Goal: Task Accomplishment & Management: Use online tool/utility

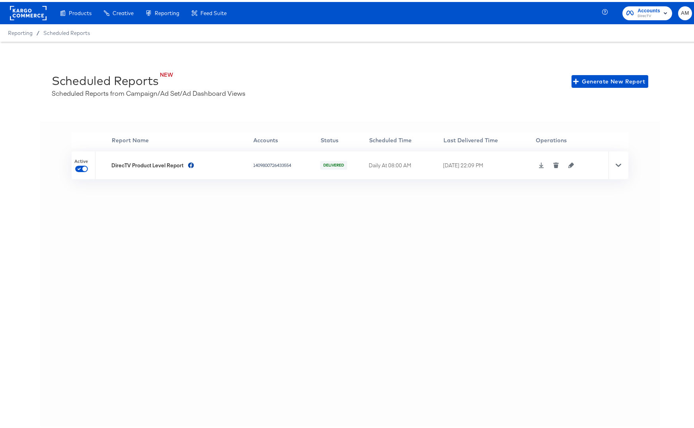
click at [539, 165] on icon at bounding box center [541, 164] width 6 height 6
click at [29, 15] on rect at bounding box center [28, 11] width 37 height 14
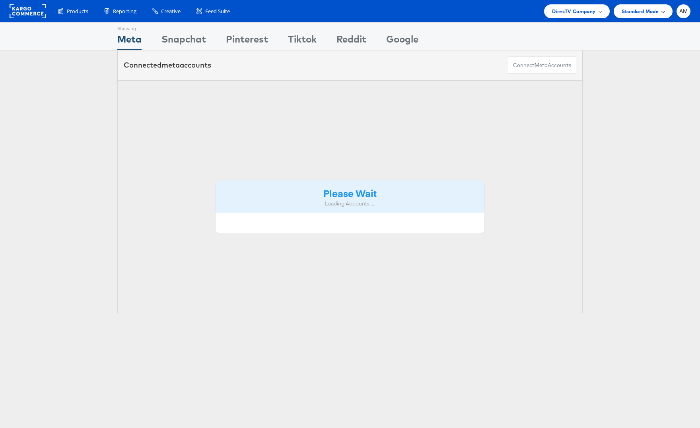
click at [631, 13] on span "Standard Mode" at bounding box center [639, 11] width 37 height 8
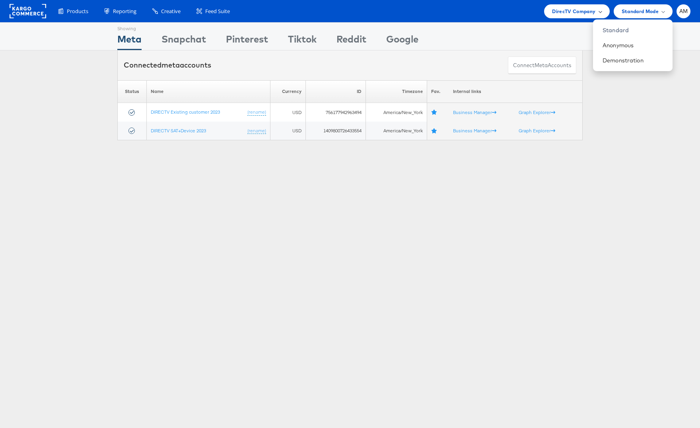
click at [572, 13] on span "DirecTV Company" at bounding box center [573, 11] width 43 height 8
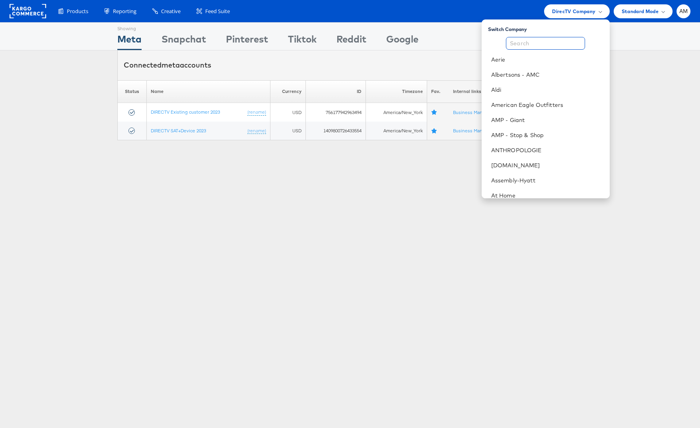
click at [542, 44] on input "text" at bounding box center [545, 43] width 79 height 13
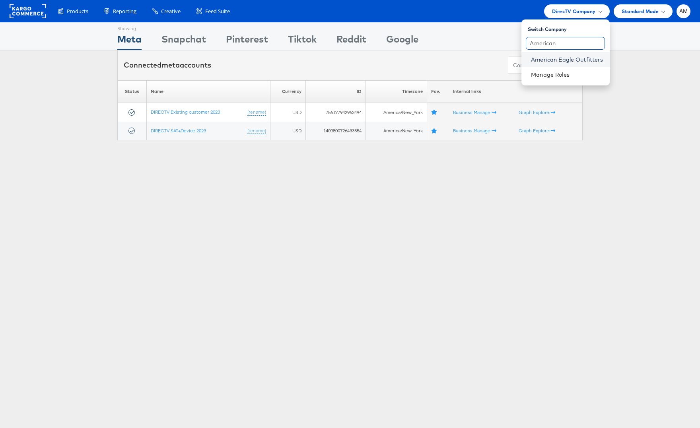
type input "American"
click at [569, 59] on link "American Eagle Outfitters" at bounding box center [567, 60] width 72 height 8
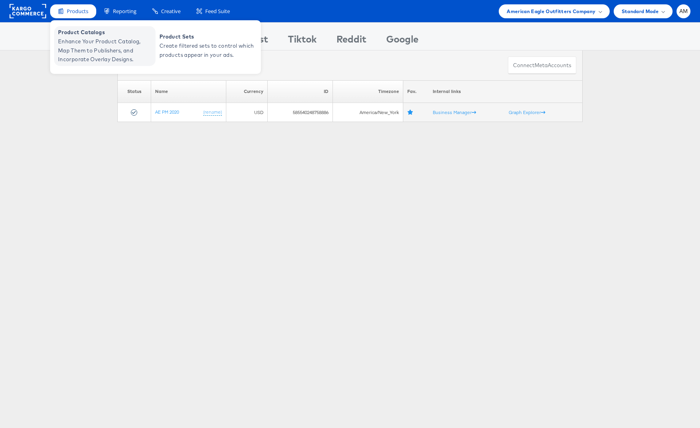
click at [80, 42] on span "Enhance Your Product Catalog, Map Them to Publishers, and Incorporate Overlay D…" at bounding box center [105, 50] width 95 height 27
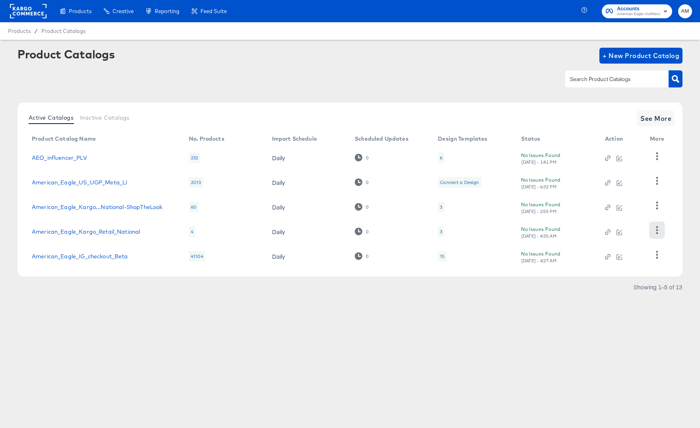
click at [656, 229] on icon "button" at bounding box center [657, 230] width 2 height 8
click at [615, 188] on div "HUD Checks (Internal)" at bounding box center [623, 190] width 79 height 13
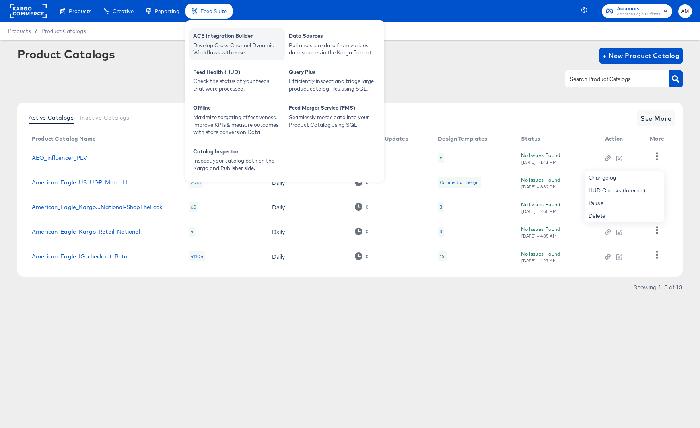
click at [222, 49] on div "Develop Cross-Channel Dynamic Workflows with ease." at bounding box center [236, 49] width 87 height 15
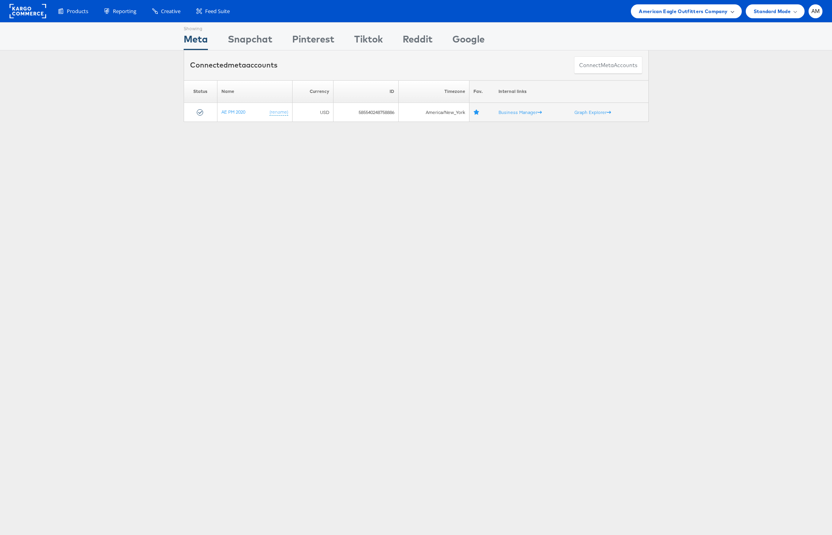
click at [660, 11] on span "American Eagle Outfitters Company" at bounding box center [683, 11] width 89 height 8
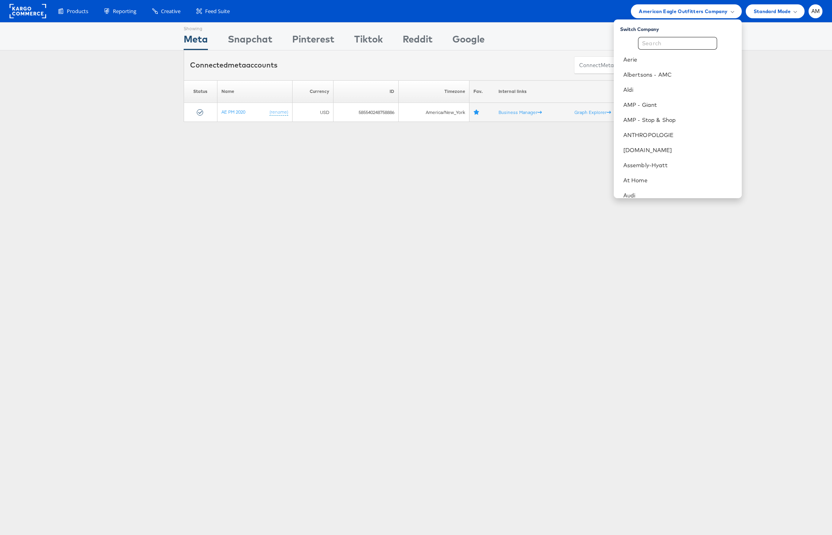
click at [661, 44] on input "text" at bounding box center [677, 43] width 79 height 13
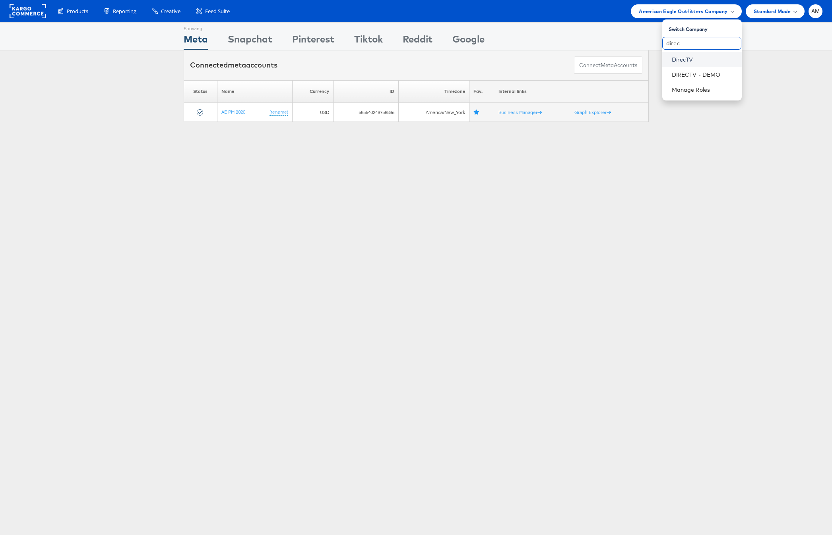
type input "direc"
click at [680, 60] on link "DirecTV" at bounding box center [704, 60] width 64 height 8
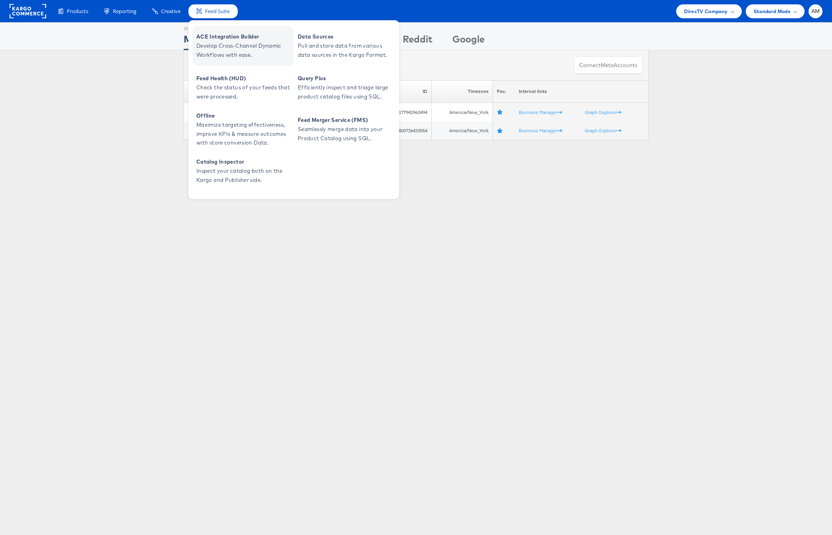
click at [207, 41] on span "ACE Integration Builder" at bounding box center [243, 36] width 95 height 9
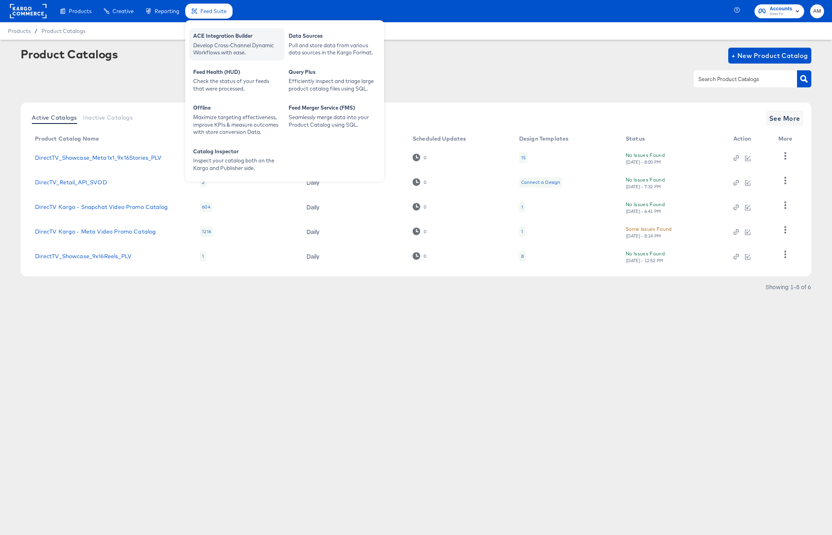
click at [209, 43] on div "Develop Cross-Channel Dynamic Workflows with ease." at bounding box center [236, 49] width 87 height 15
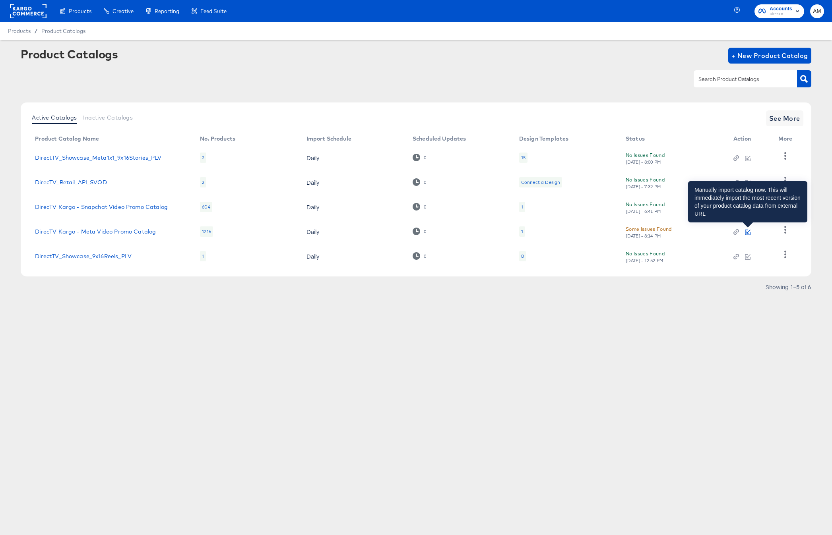
click at [748, 232] on icon "button" at bounding box center [748, 232] width 4 height 4
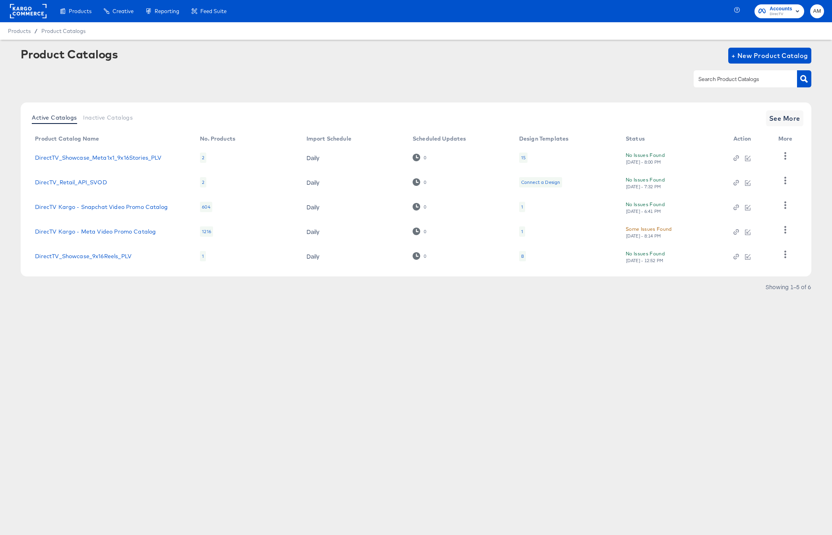
click at [518, 207] on td "1" at bounding box center [566, 207] width 107 height 25
click at [521, 207] on div "1" at bounding box center [522, 207] width 2 height 6
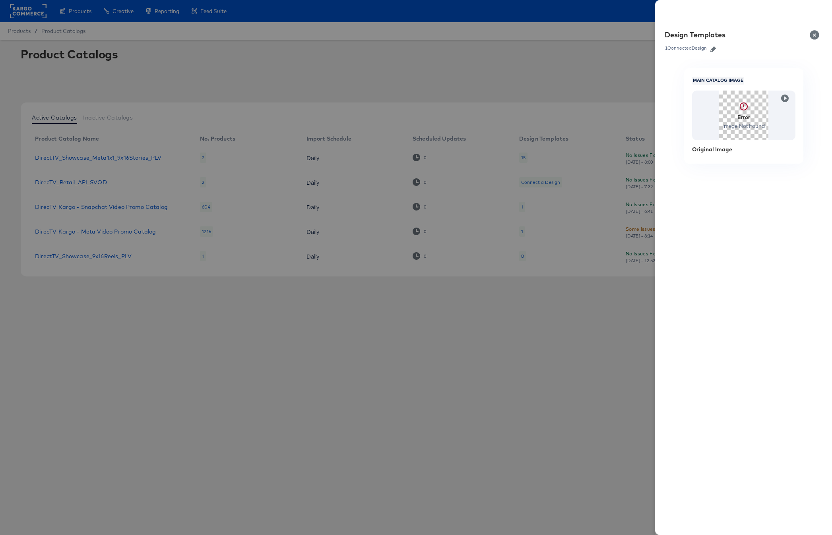
click at [714, 49] on icon "button" at bounding box center [713, 50] width 6 height 6
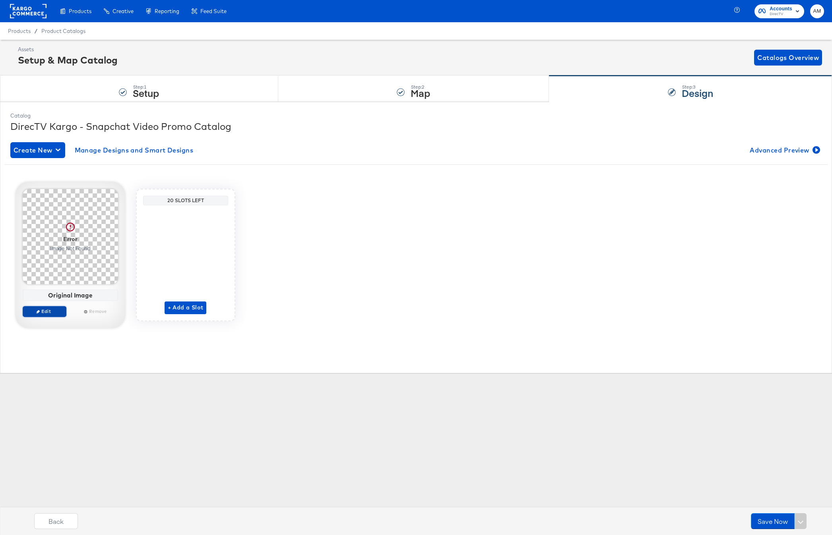
click at [48, 312] on span "Edit" at bounding box center [44, 311] width 37 height 6
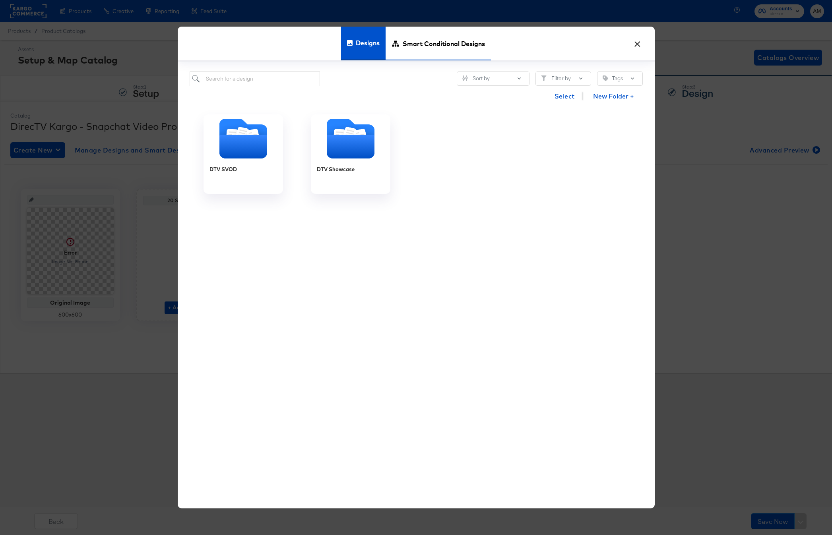
click at [448, 41] on span "Smart Conditional Designs" at bounding box center [444, 43] width 82 height 35
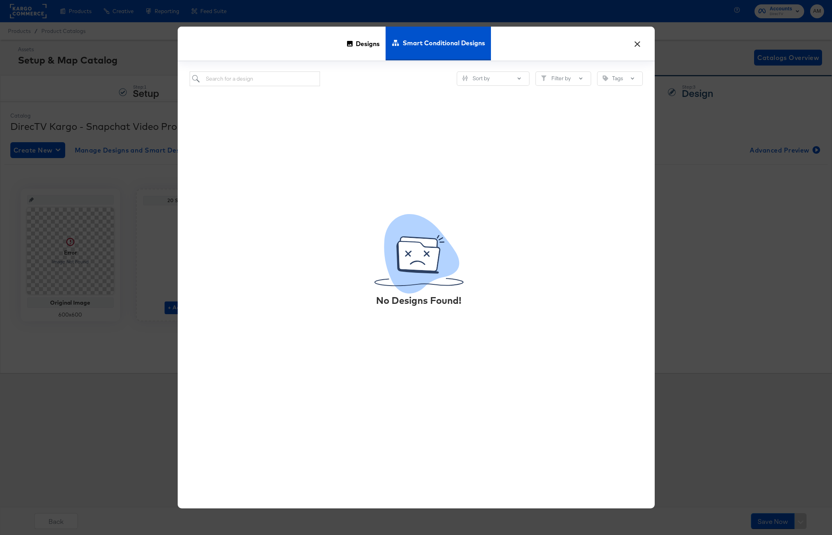
click at [638, 41] on button "×" at bounding box center [637, 42] width 14 height 14
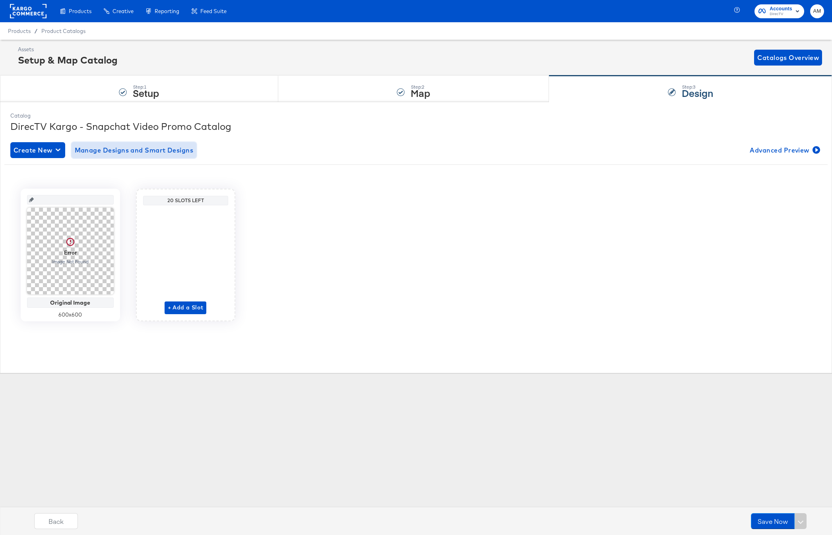
click at [97, 151] on span "Manage Designs and Smart Designs" at bounding box center [134, 150] width 119 height 11
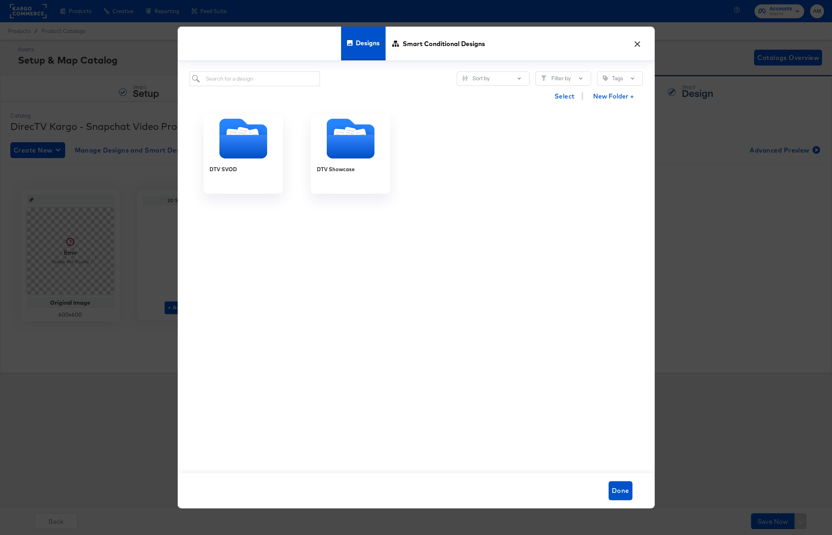
click at [636, 45] on button "×" at bounding box center [637, 42] width 14 height 14
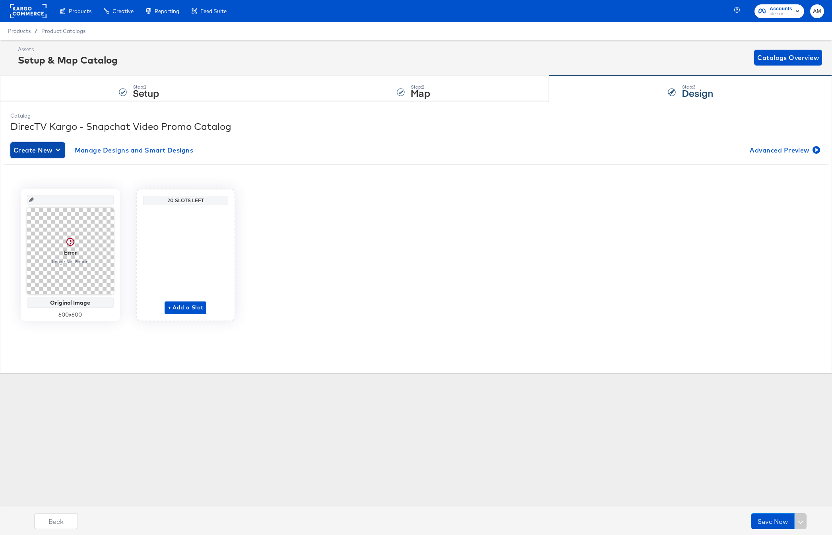
click at [41, 147] on span "Create New" at bounding box center [38, 150] width 48 height 11
click at [76, 182] on div "Create New Smart Design" at bounding box center [53, 182] width 76 height 6
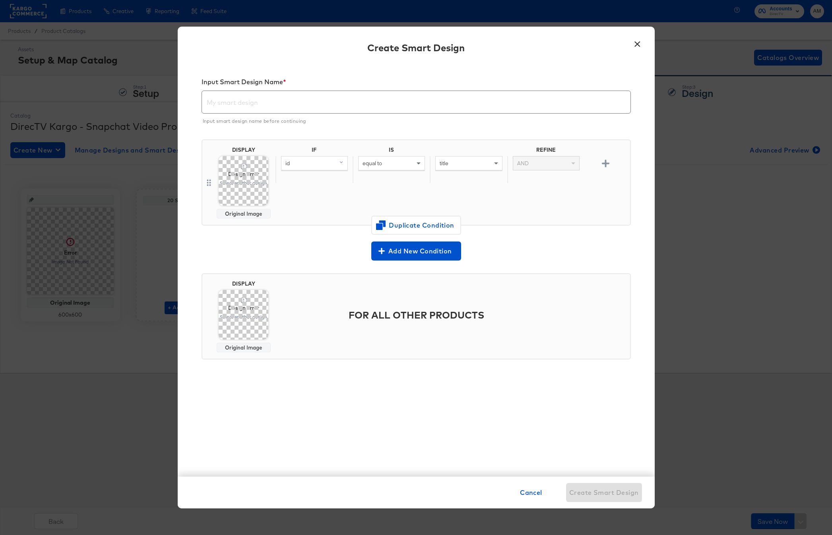
click at [324, 164] on div "id" at bounding box center [314, 164] width 66 height 14
type input "item"
click at [324, 217] on div "item_group_id mapped" at bounding box center [315, 219] width 63 height 8
drag, startPoint x: 378, startPoint y: 165, endPoint x: 380, endPoint y: 169, distance: 4.9
click at [378, 165] on span "equal to" at bounding box center [371, 163] width 19 height 7
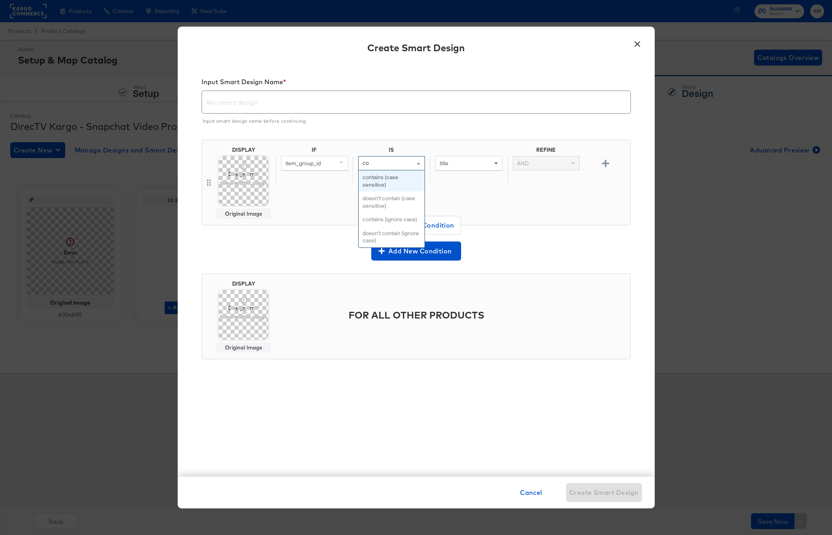
type input "cont"
click at [455, 164] on input "text" at bounding box center [468, 163] width 67 height 15
type input "showcase"
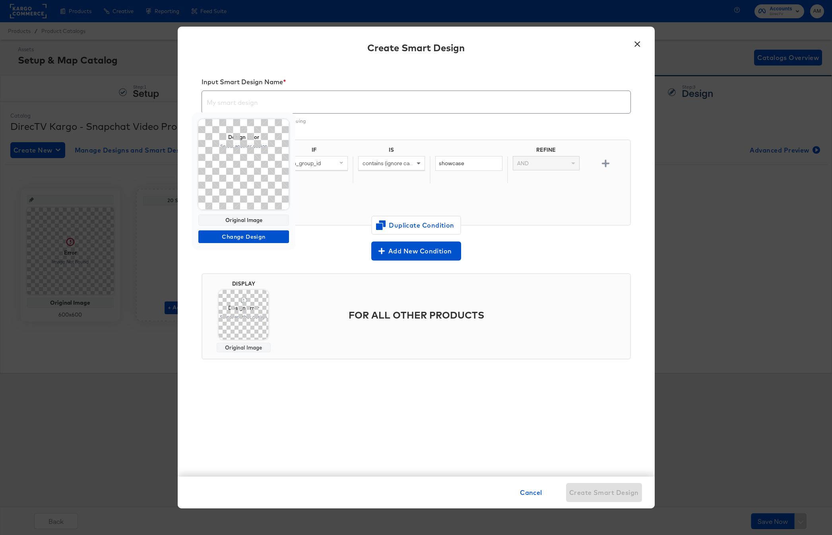
click at [241, 192] on span at bounding box center [243, 164] width 91 height 91
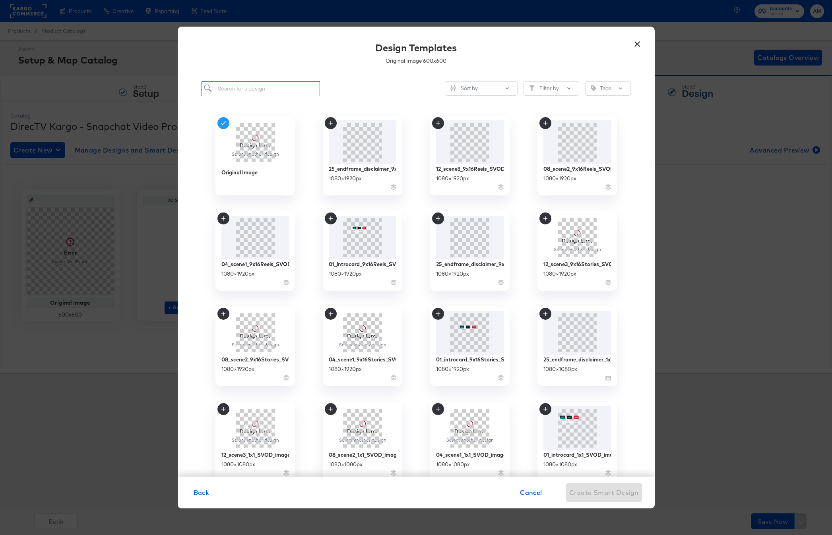
click at [225, 90] on input "search" at bounding box center [261, 88] width 119 height 15
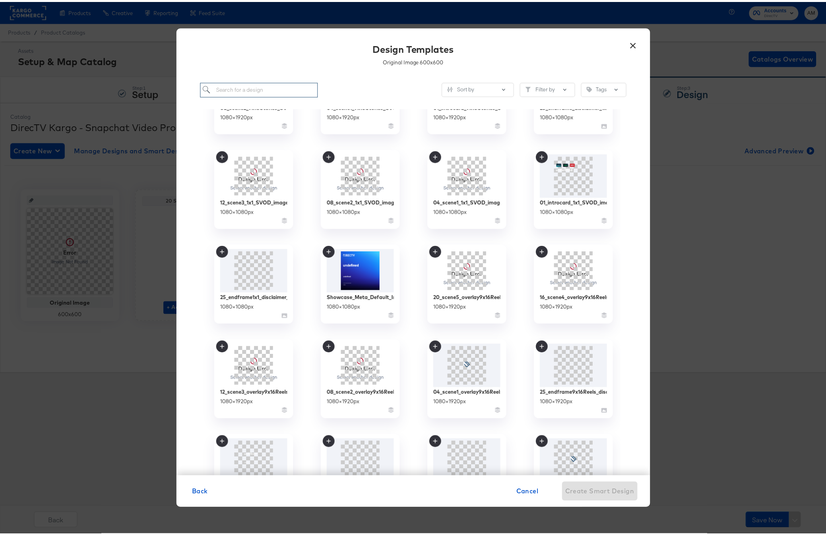
scroll to position [284, 0]
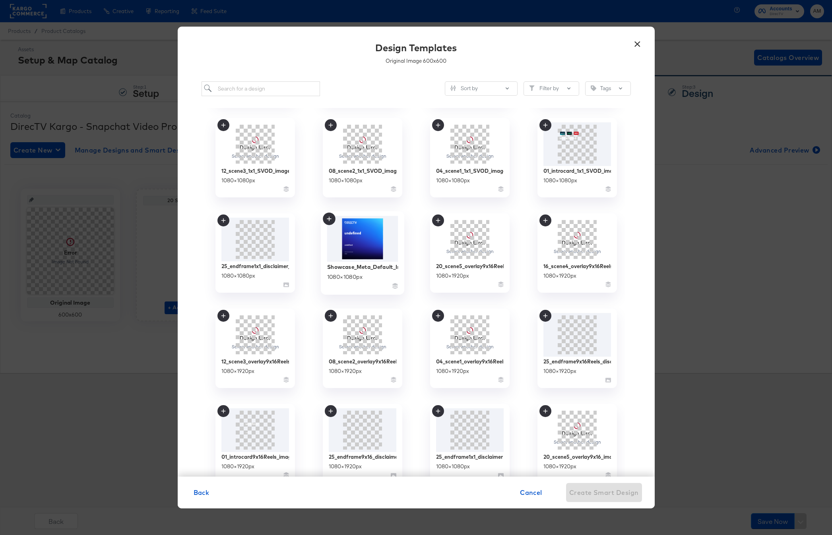
click at [355, 249] on img at bounding box center [362, 239] width 71 height 46
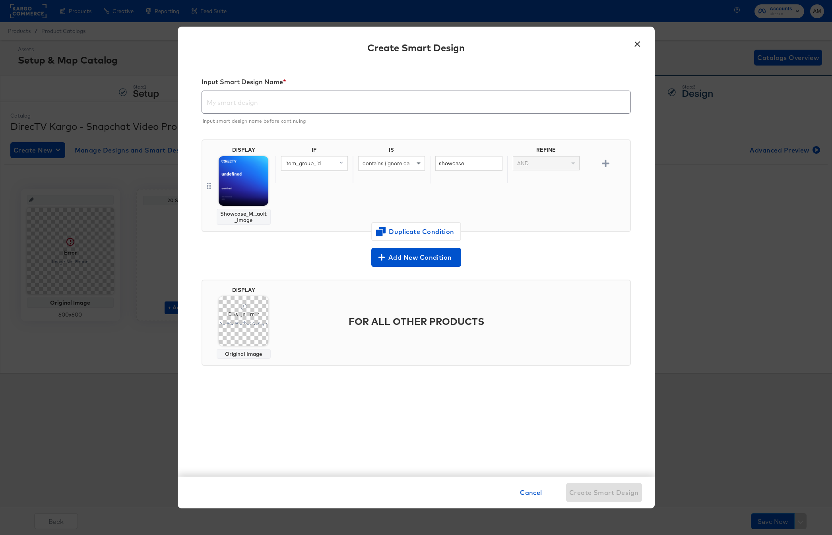
click at [638, 44] on button "×" at bounding box center [637, 42] width 14 height 14
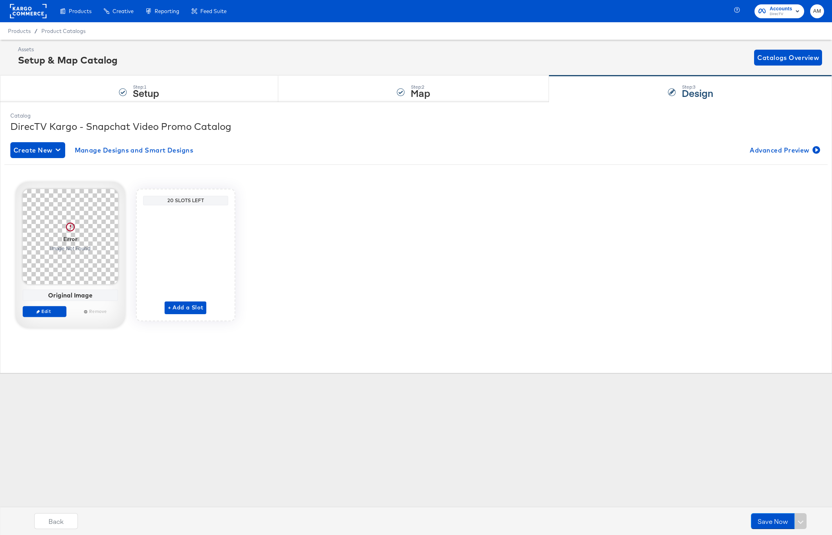
click at [54, 259] on div at bounding box center [70, 236] width 95 height 95
click at [48, 311] on span "Edit" at bounding box center [44, 311] width 37 height 6
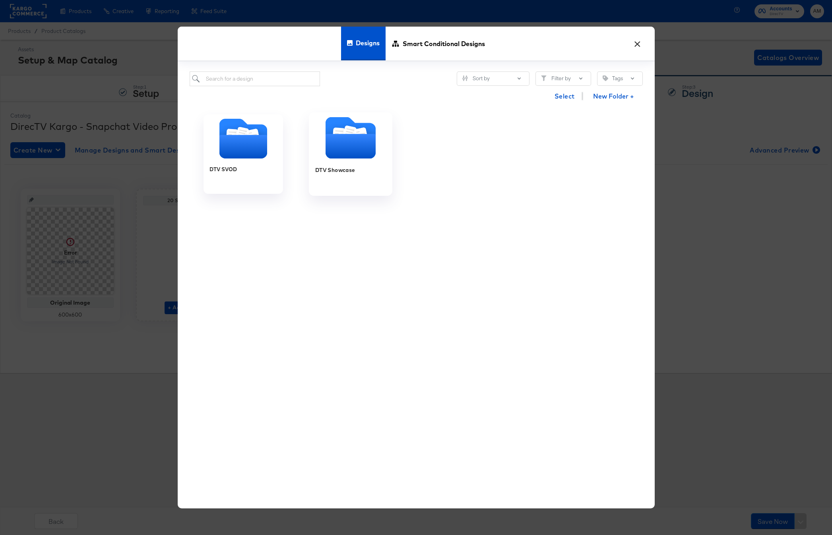
click at [347, 143] on icon "Folder" at bounding box center [350, 146] width 50 height 25
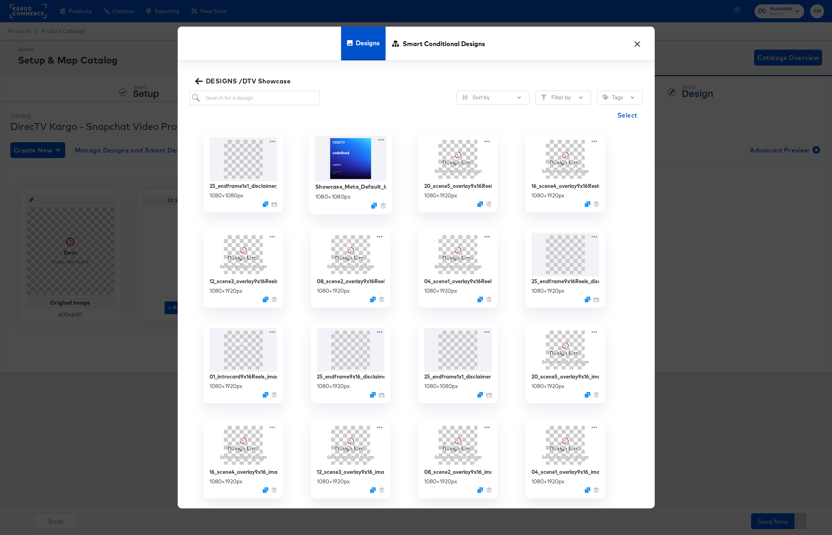
click at [356, 151] on img at bounding box center [350, 159] width 71 height 46
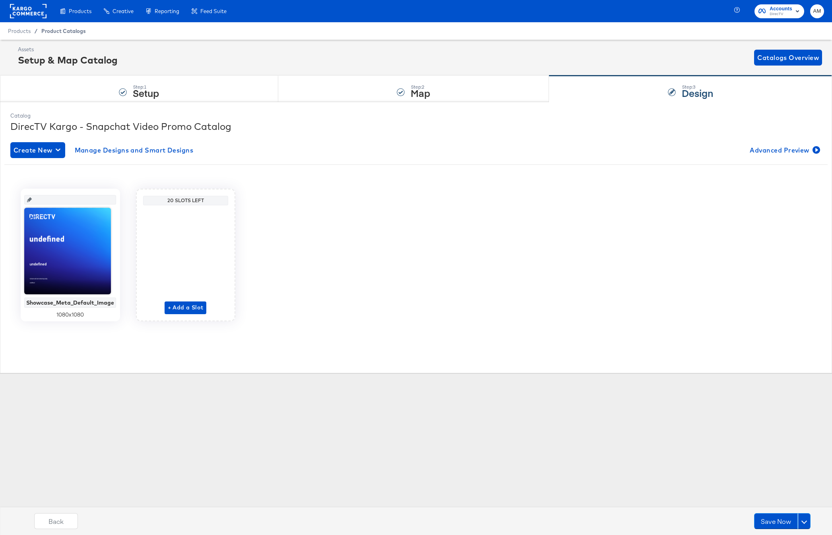
click at [68, 33] on span "Product Catalogs" at bounding box center [63, 31] width 45 height 6
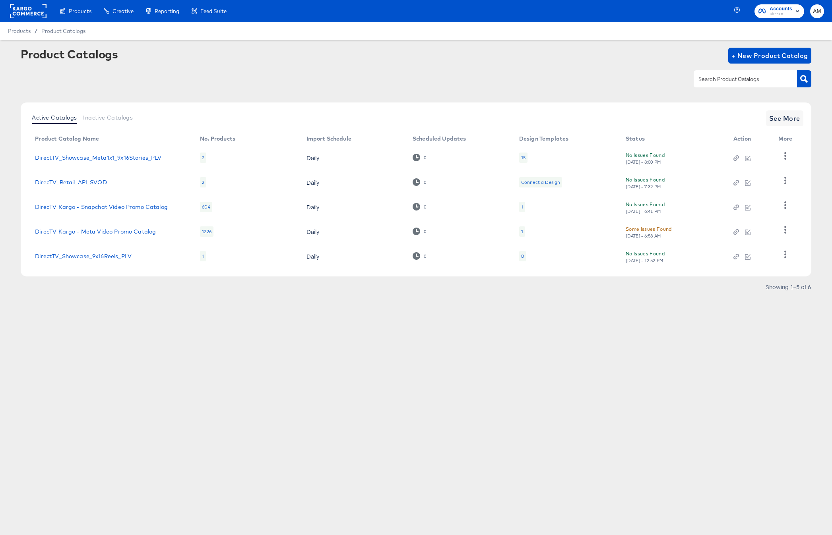
click at [522, 206] on div "1" at bounding box center [522, 207] width 2 height 6
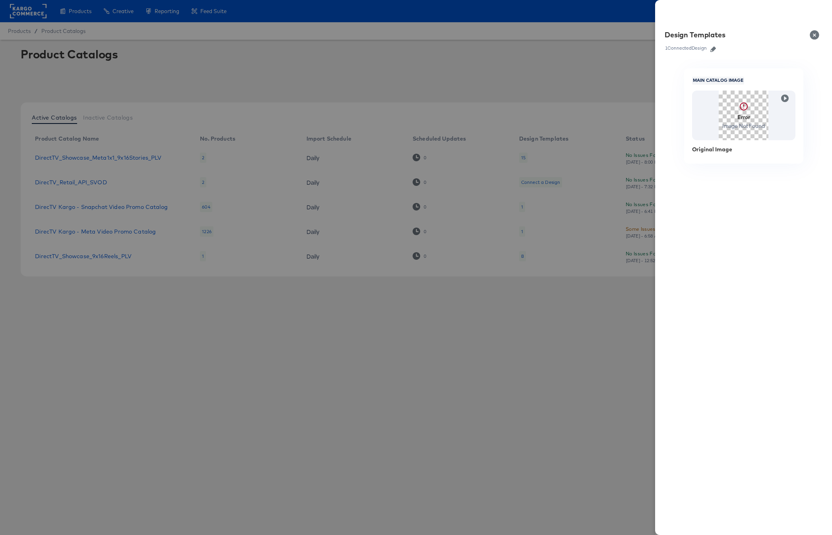
click at [714, 47] on icon "button" at bounding box center [713, 50] width 6 height 6
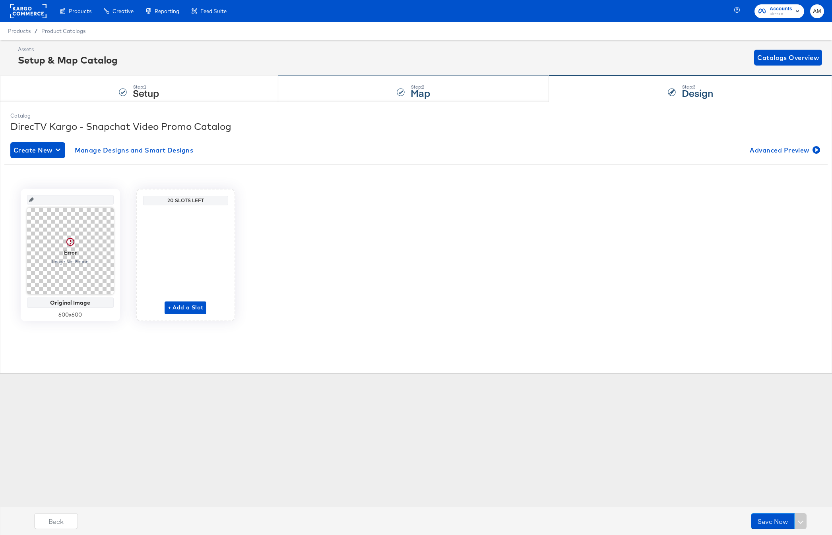
click at [435, 88] on div "Step: 2 Map" at bounding box center [413, 89] width 271 height 26
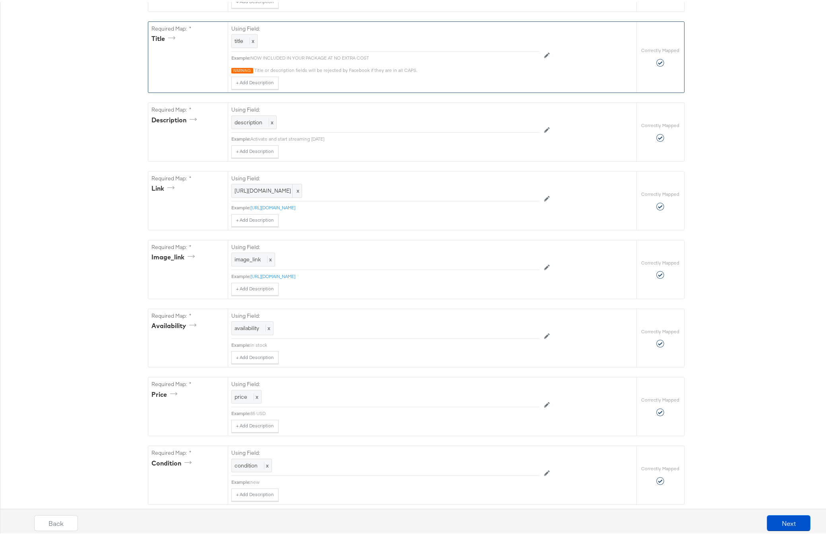
scroll to position [238, 0]
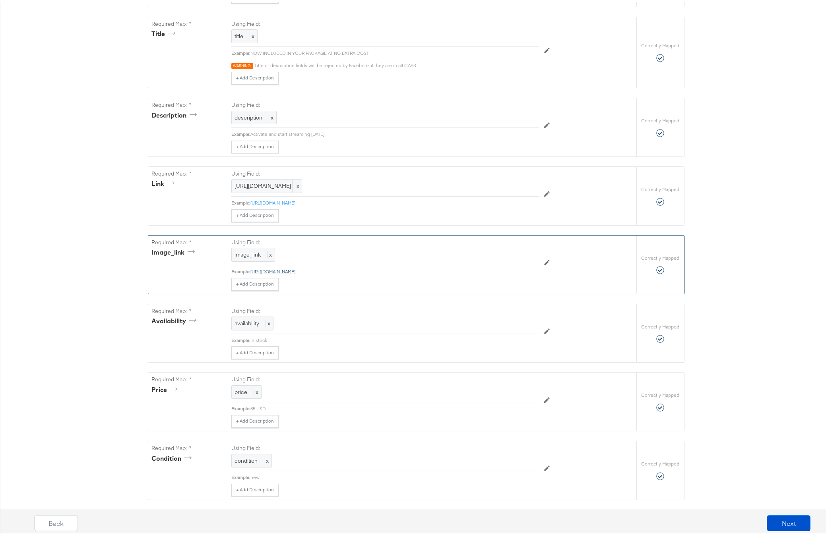
click at [295, 273] on link "[URL][DOMAIN_NAME]" at bounding box center [272, 270] width 45 height 6
click at [769, 523] on button "Next" at bounding box center [789, 522] width 44 height 16
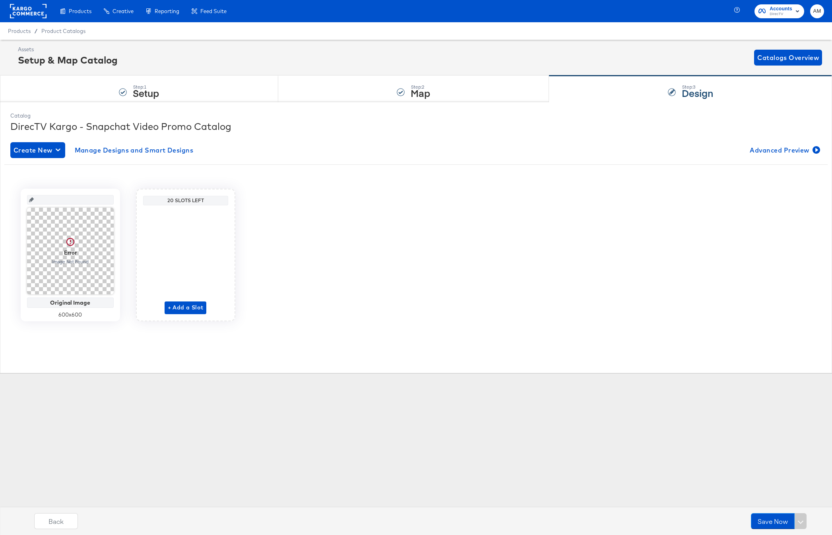
drag, startPoint x: 53, startPoint y: 29, endPoint x: 73, endPoint y: 37, distance: 21.7
click at [53, 29] on span "Product Catalogs" at bounding box center [63, 31] width 44 height 6
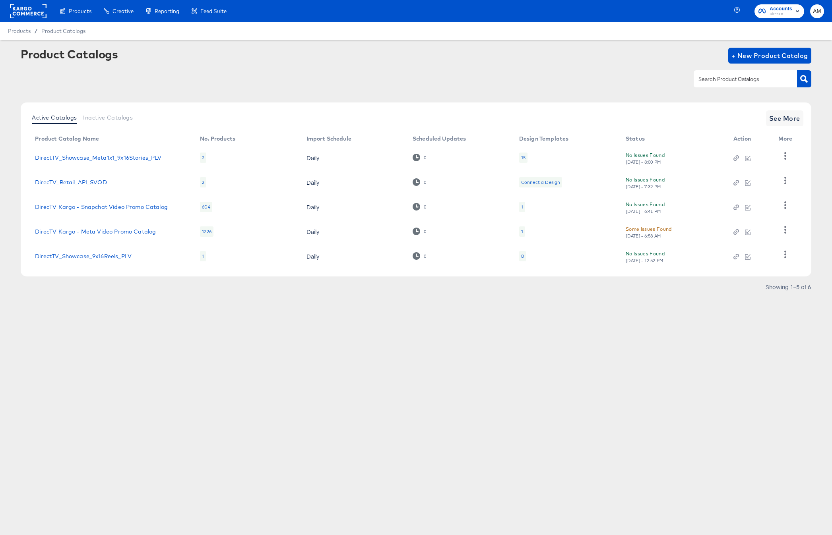
click at [521, 232] on div "1" at bounding box center [522, 232] width 2 height 6
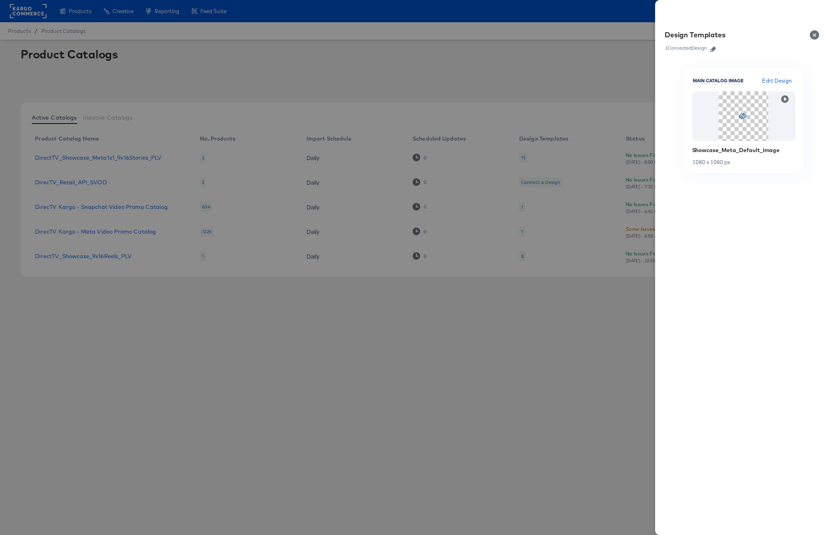
click at [713, 49] on icon "button" at bounding box center [713, 50] width 6 height 6
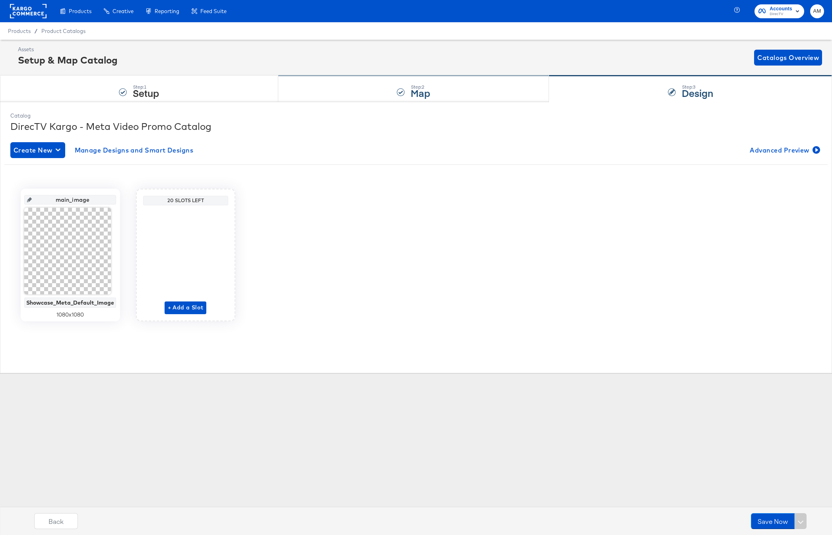
click at [416, 90] on strong "Map" at bounding box center [420, 92] width 19 height 13
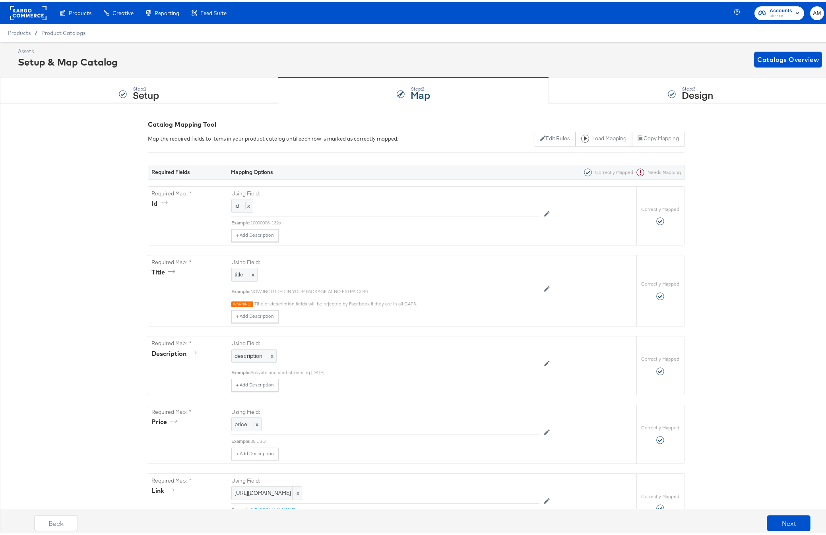
click at [77, 30] on span "Product Catalogs" at bounding box center [63, 31] width 44 height 6
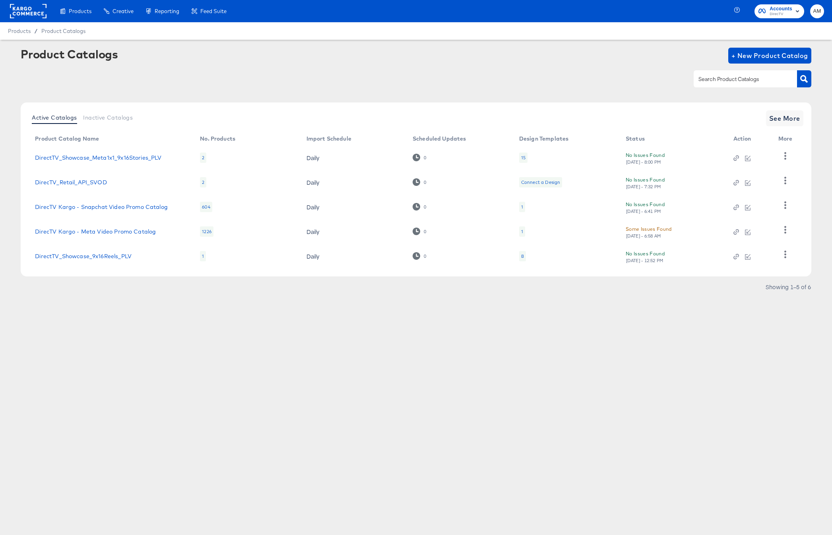
click at [521, 207] on div "1" at bounding box center [522, 207] width 2 height 6
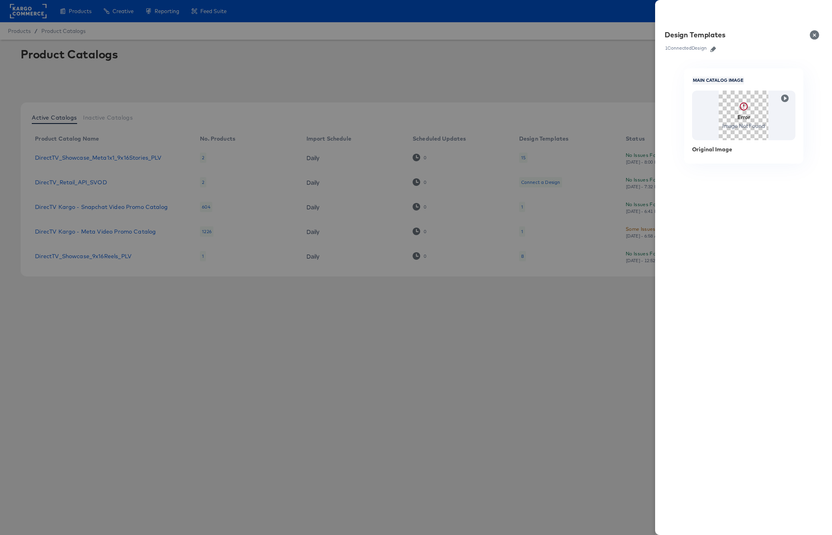
click at [715, 48] on icon "button" at bounding box center [713, 50] width 6 height 6
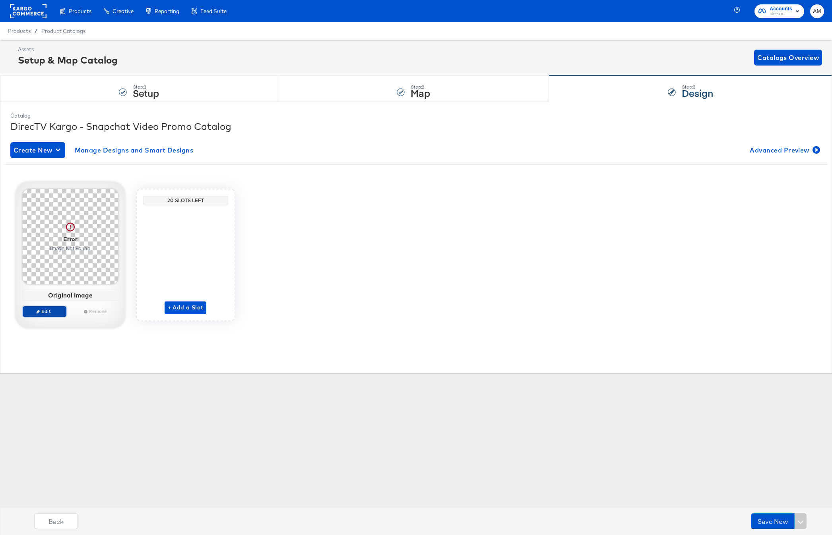
click at [52, 311] on span "Edit" at bounding box center [44, 311] width 37 height 6
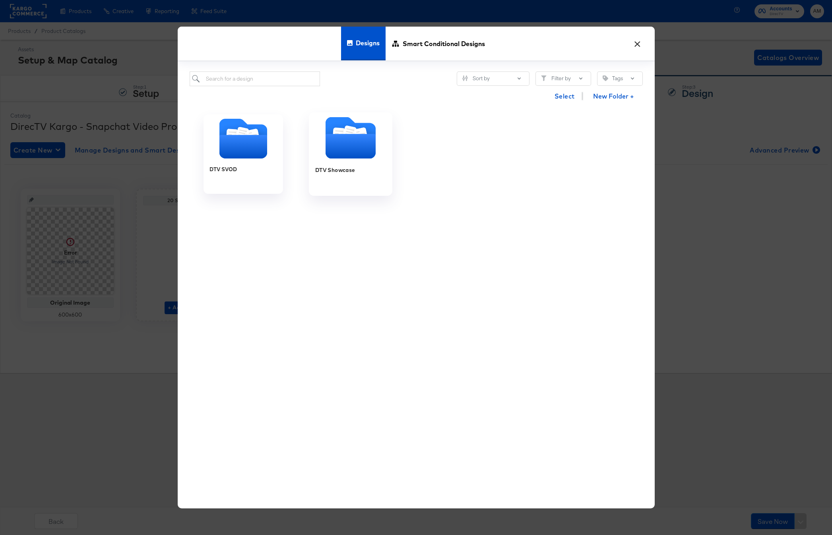
click at [352, 154] on icon "Folder" at bounding box center [350, 146] width 50 height 25
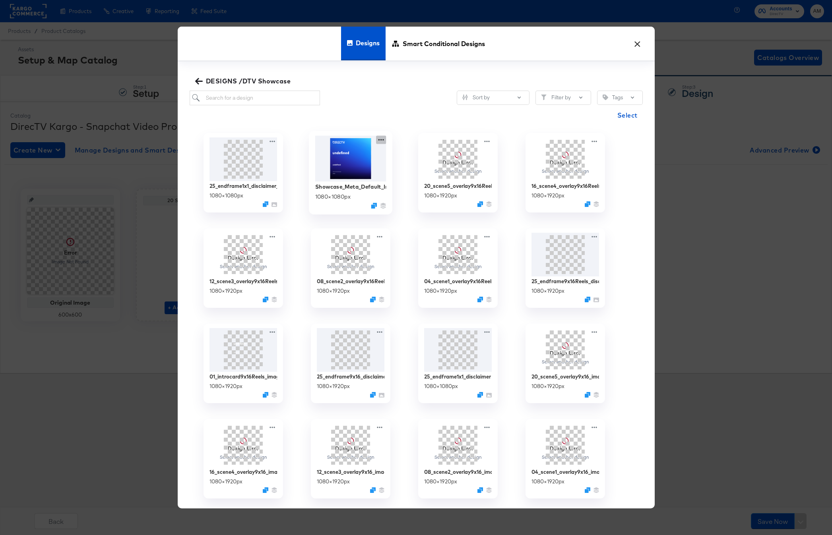
click at [380, 139] on icon at bounding box center [381, 140] width 10 height 8
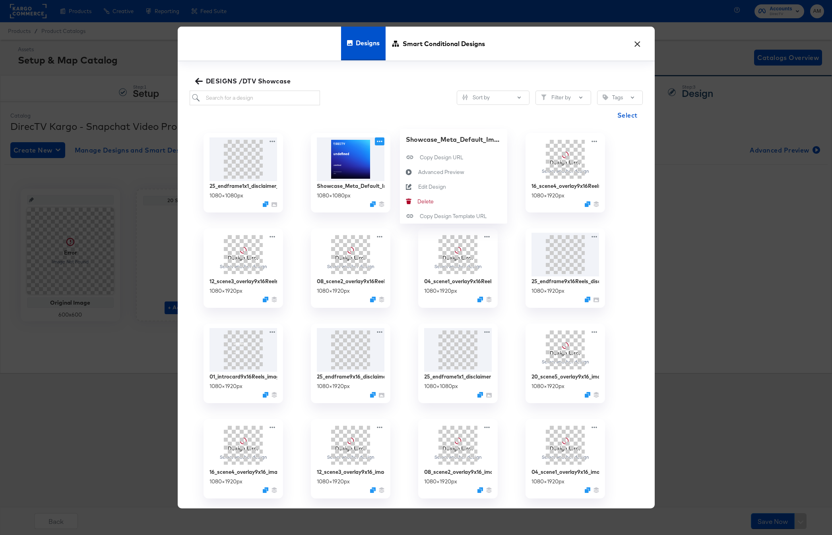
click at [298, 221] on div "Design Error Select another design 08_scene2_overlay9x16Reels_image 1080 × 1920…" at bounding box center [350, 268] width 107 height 95
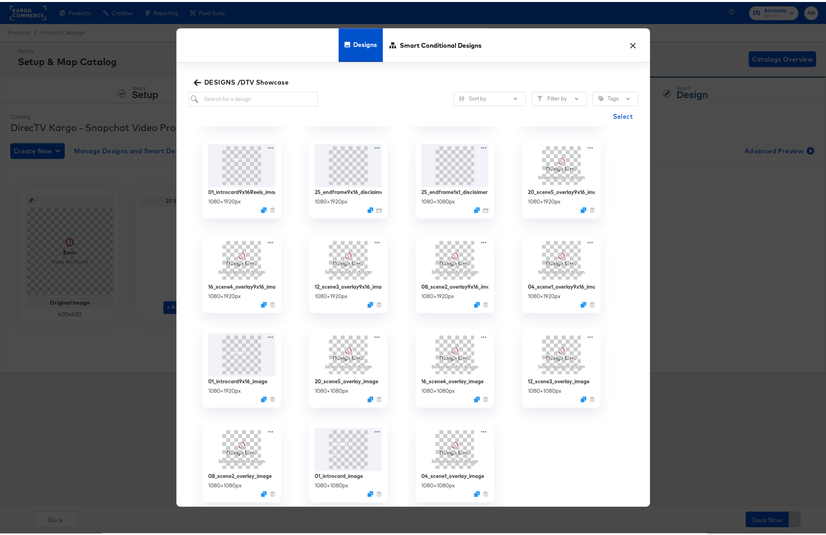
scroll to position [190, 0]
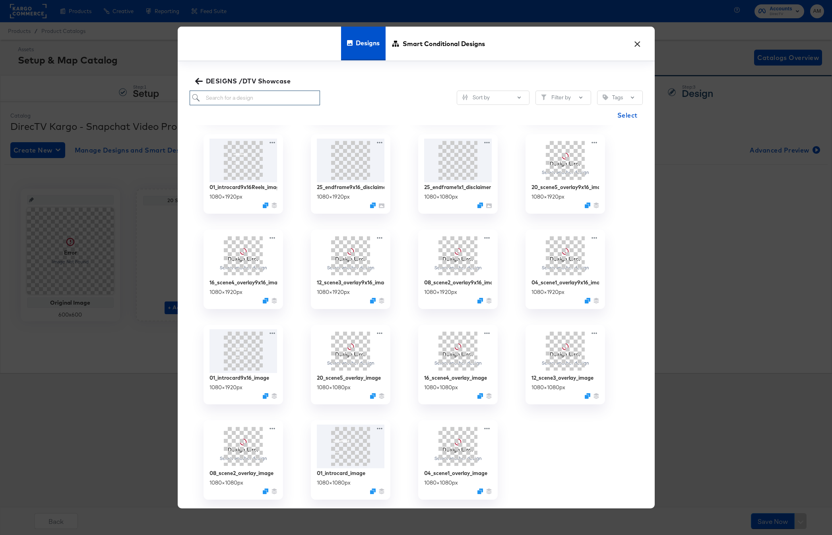
click at [227, 95] on input "search" at bounding box center [255, 98] width 131 height 15
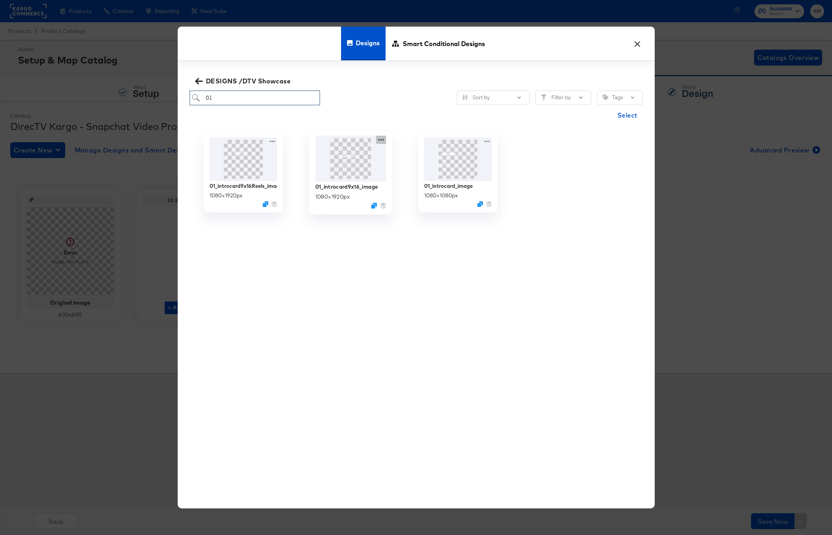
click at [382, 141] on icon at bounding box center [381, 140] width 10 height 8
click at [370, 228] on div "01_introcard9x16Reels_image 1080 × 1920 px 01_introcard9x16_image 1080 × 1920 p…" at bounding box center [416, 326] width 453 height 403
type input "01"
click at [374, 206] on icon "Duplicate" at bounding box center [374, 206] width 6 height 6
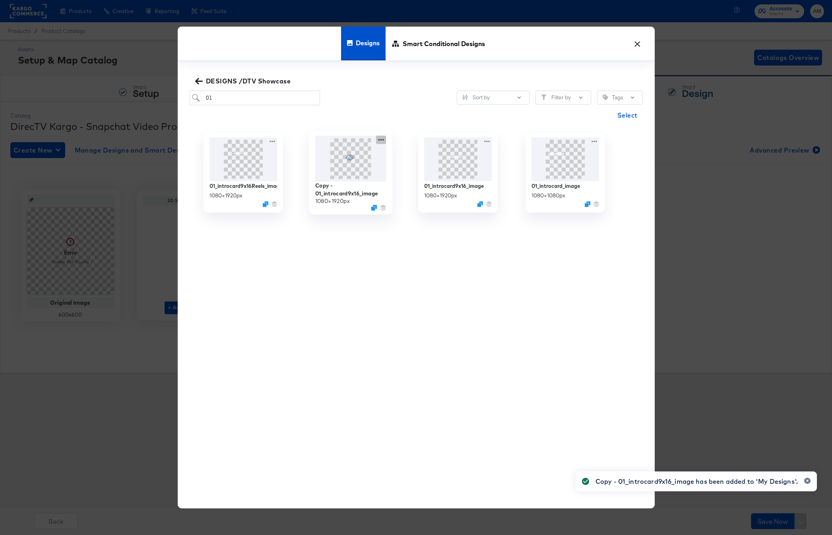
click at [382, 141] on icon at bounding box center [381, 140] width 10 height 8
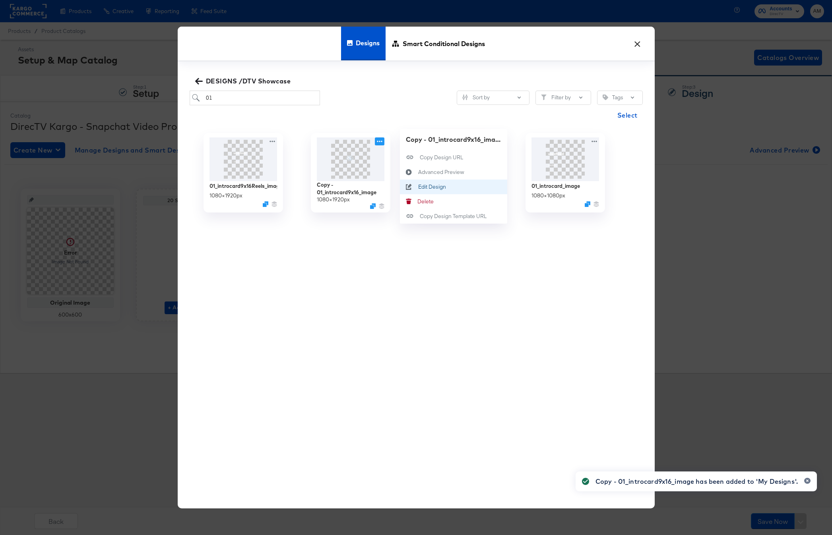
click at [418, 187] on div "Edit Design Edit Design" at bounding box center [418, 187] width 0 height 0
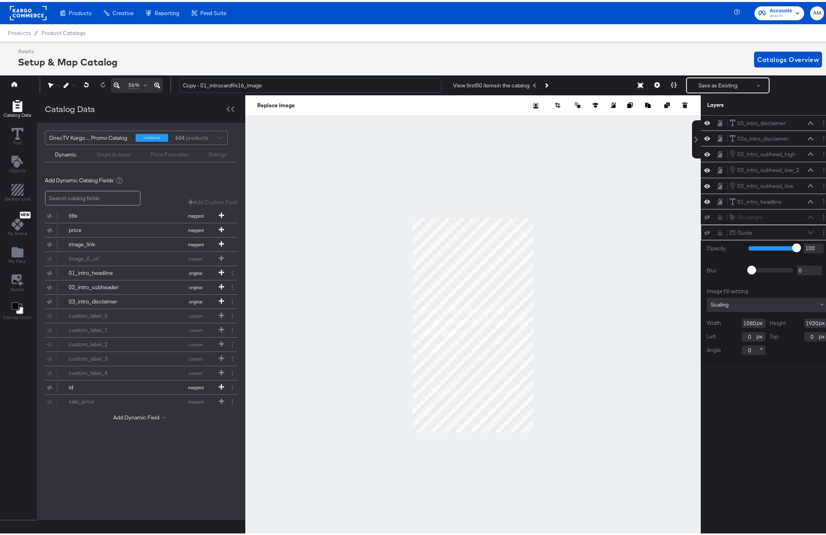
drag, startPoint x: 268, startPoint y: 85, endPoint x: 101, endPoint y: 74, distance: 168.1
click at [101, 74] on div "56% Copy - 01_introcard9x16_image View first 50 items in the catalog Save as Ex…" at bounding box center [416, 84] width 836 height 20
type input "Instagram_Default_Image_9x16"
click at [18, 250] on icon "Add Files" at bounding box center [18, 250] width 12 height 10
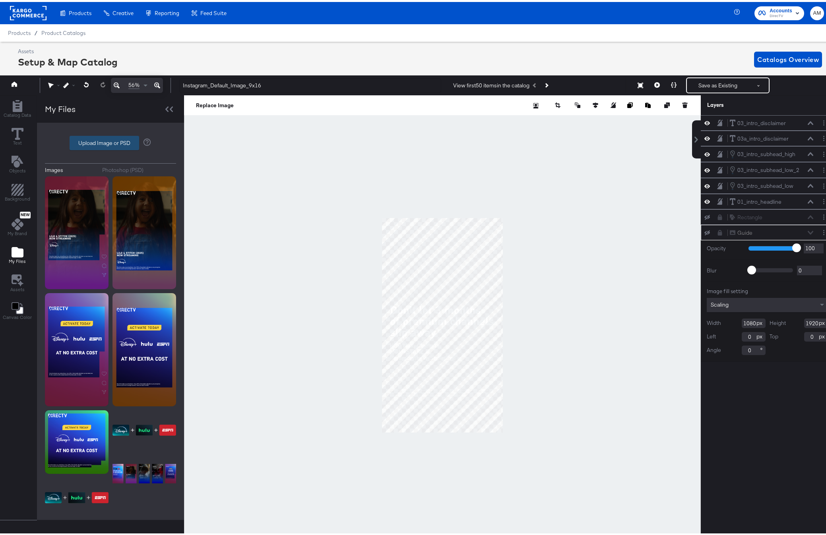
click at [105, 139] on label "Upload Image or PSD" at bounding box center [104, 141] width 69 height 14
click at [110, 141] on input "Upload Image or PSD" at bounding box center [110, 141] width 0 height 0
type input "C:\fakepath\DTV_9x16_Intro_Background.psd"
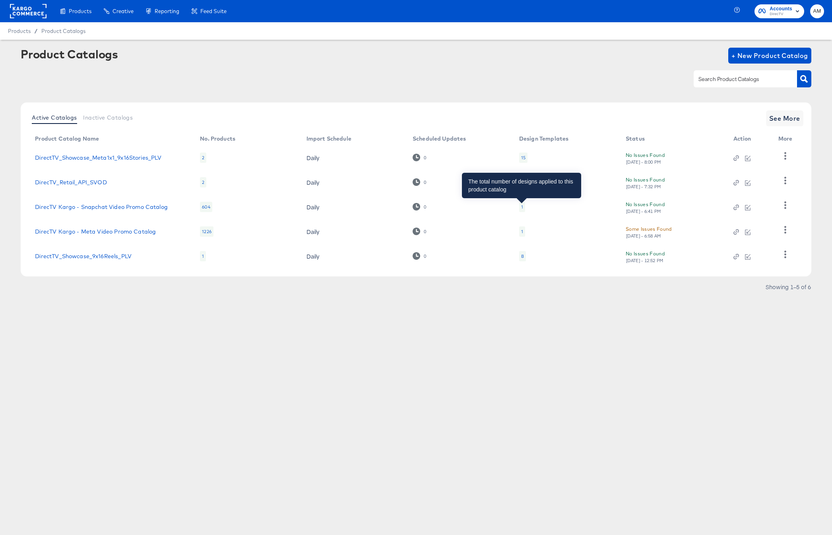
click at [521, 208] on div "1" at bounding box center [522, 207] width 2 height 6
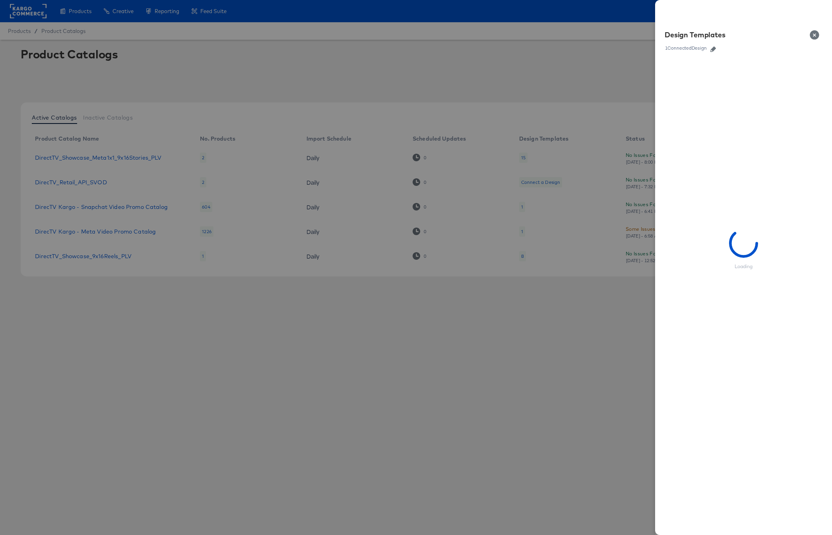
click at [713, 49] on icon "button" at bounding box center [713, 50] width 6 height 6
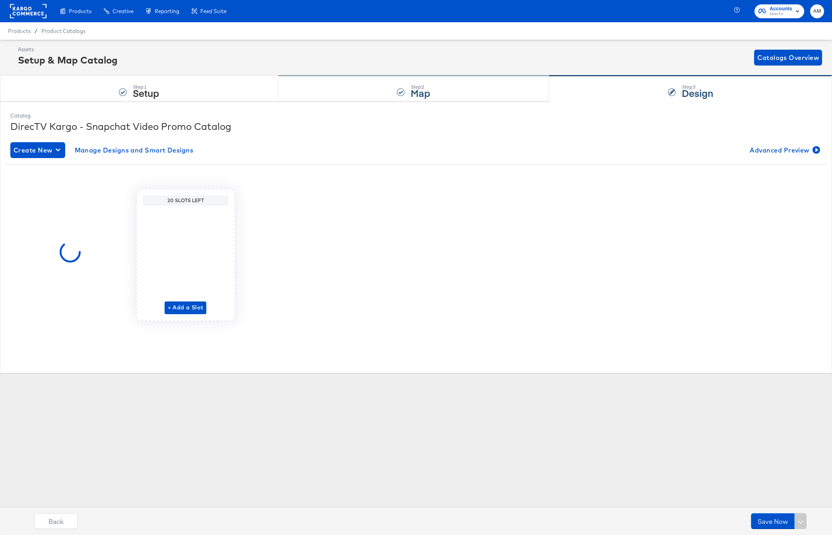
click at [404, 97] on div "Step: 2 Map" at bounding box center [413, 89] width 271 height 26
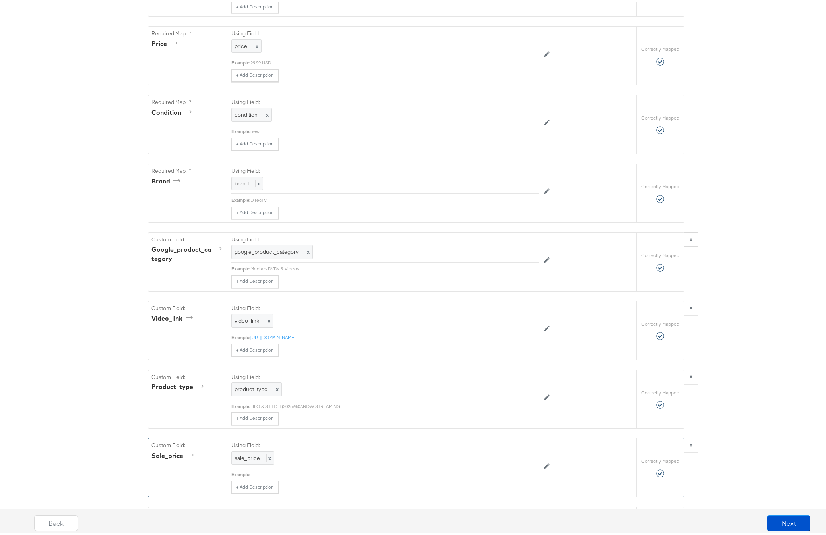
scroll to position [751, 0]
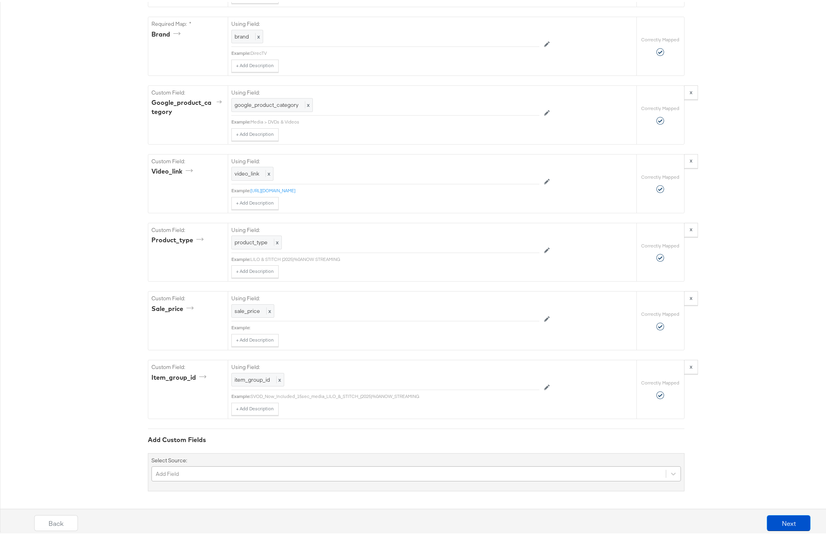
click at [243, 473] on div "Add Field" at bounding box center [415, 472] width 529 height 15
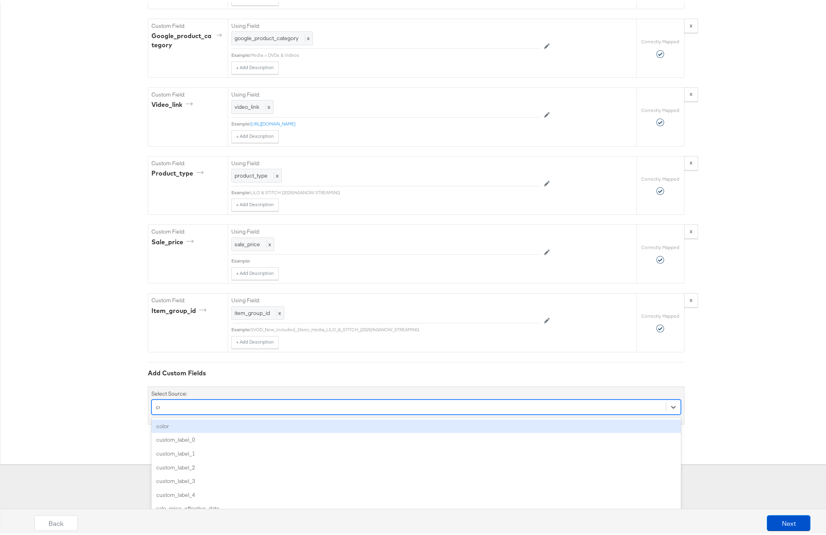
scroll to position [770, 0]
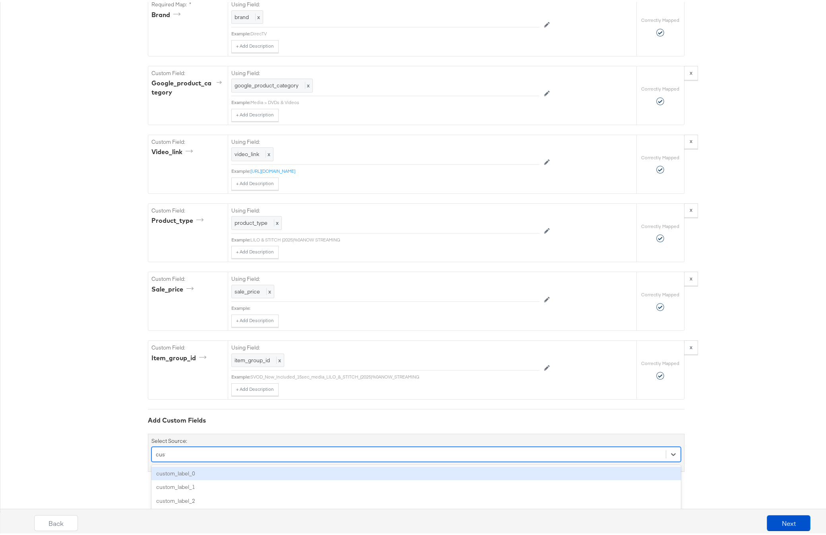
type input "custom"
click at [211, 473] on div "custom_label_0" at bounding box center [415, 472] width 529 height 14
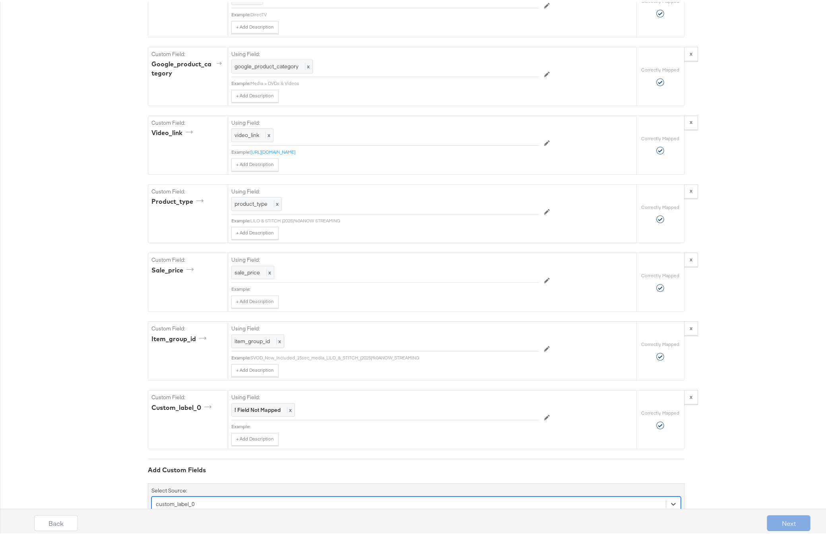
scroll to position [818, 0]
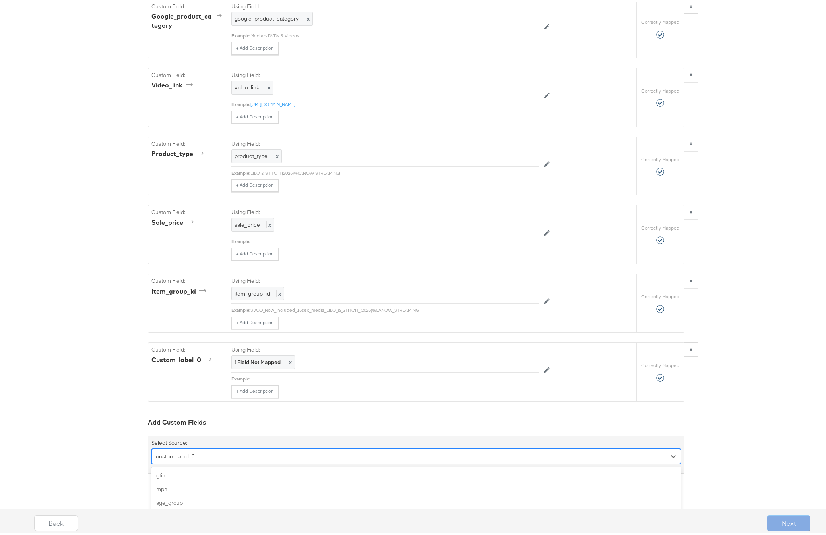
click at [219, 462] on div "option custom_label_0, selected. option color focused, 4 of 103. 103 results av…" at bounding box center [415, 454] width 529 height 15
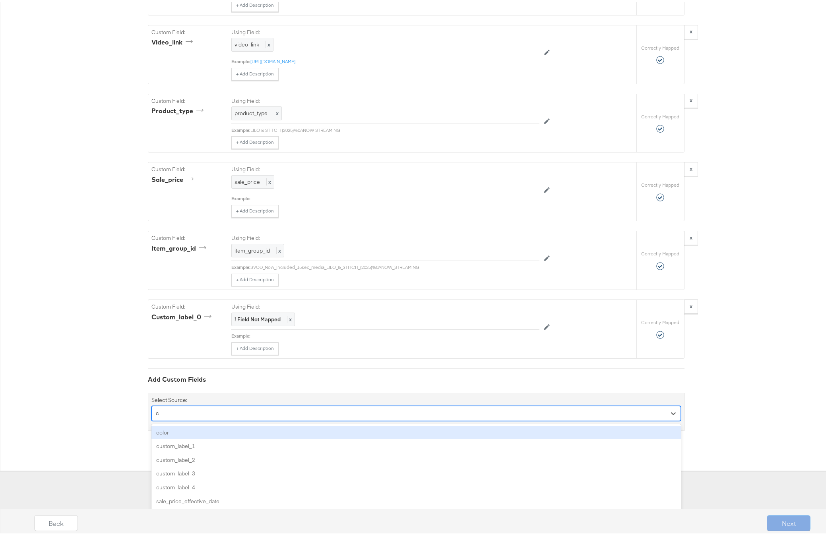
scroll to position [825, 0]
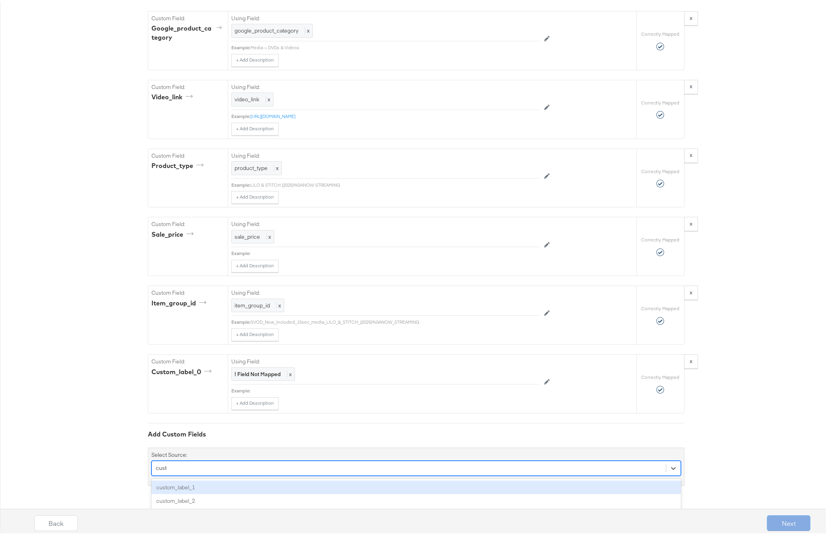
type input "custom"
click at [190, 486] on div "custom_label_1" at bounding box center [415, 486] width 529 height 14
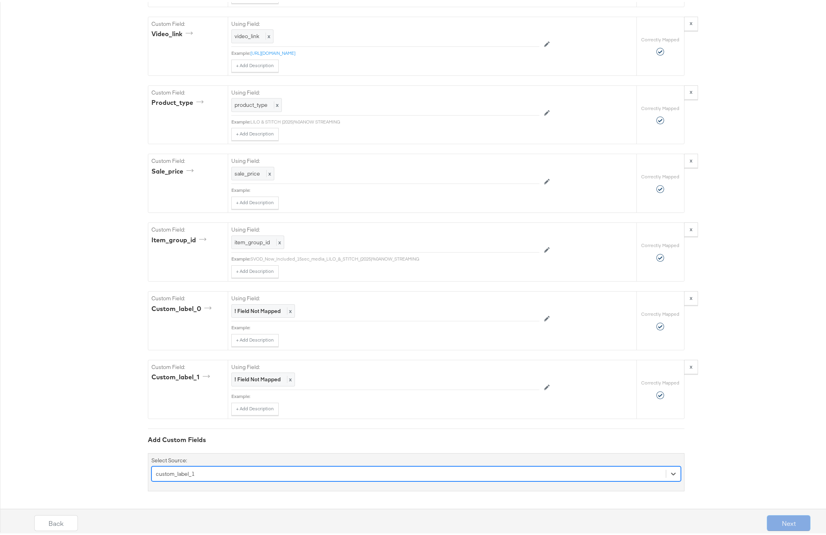
scroll to position [888, 0]
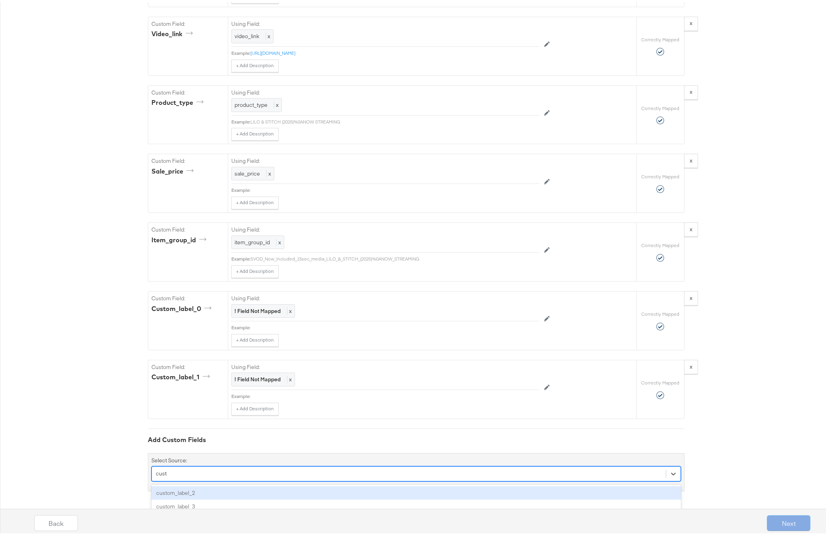
type input "custom"
click at [191, 493] on div "custom_label_2" at bounding box center [415, 491] width 529 height 14
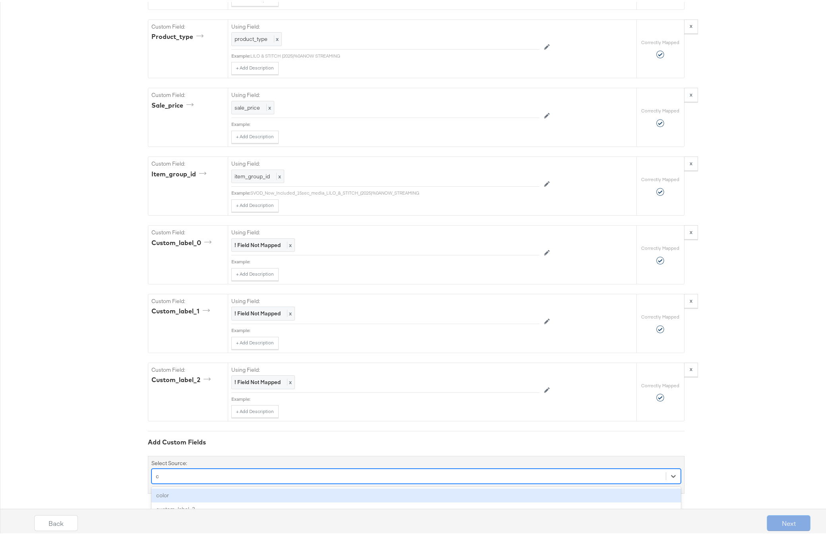
scroll to position [957, 0]
type input "custom"
click at [192, 492] on div "custom_label_3" at bounding box center [415, 491] width 529 height 14
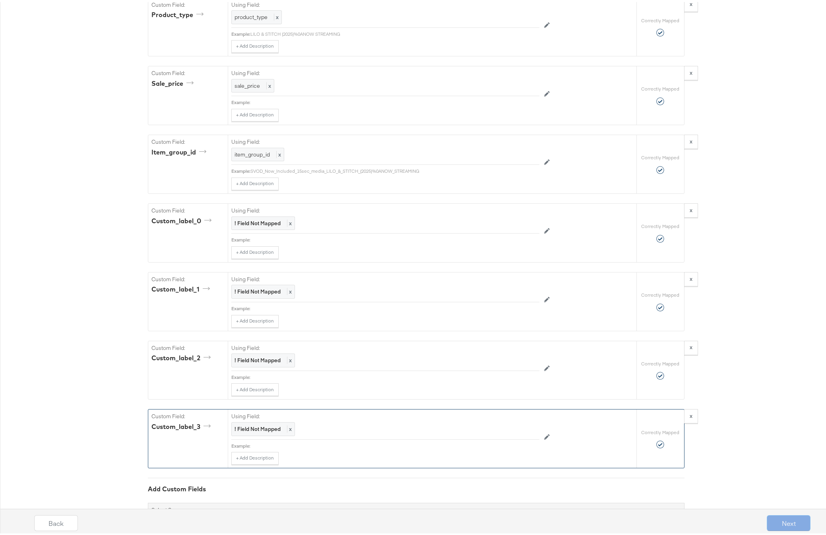
scroll to position [990, 0]
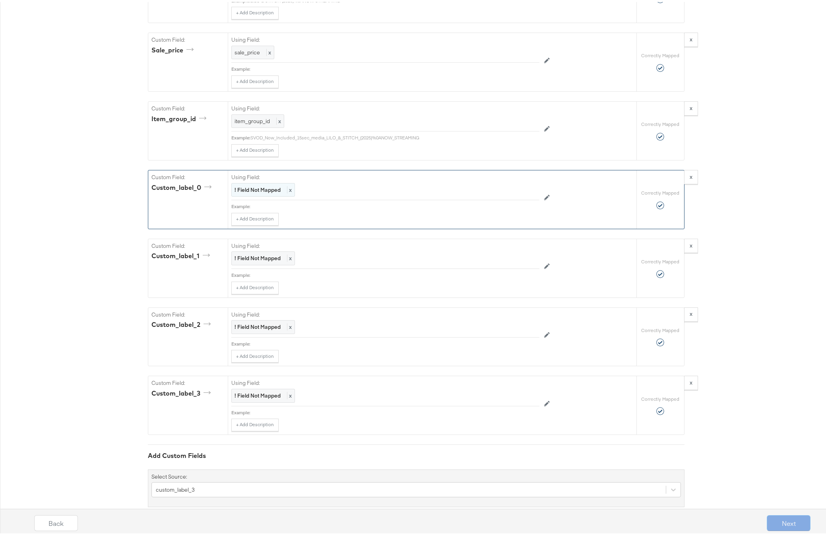
click at [263, 192] on strong "! Field Not Mapped" at bounding box center [257, 187] width 46 height 7
click at [263, 195] on div "Select..." at bounding box center [367, 189] width 271 height 14
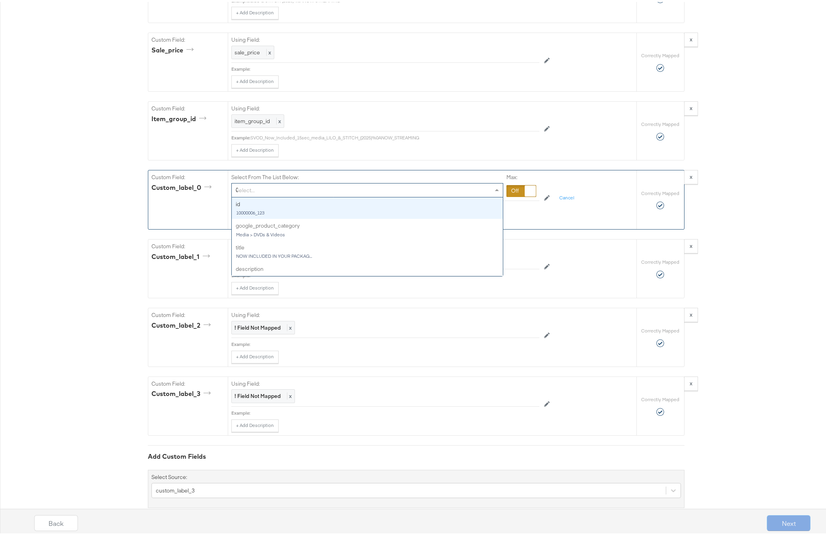
type input "01"
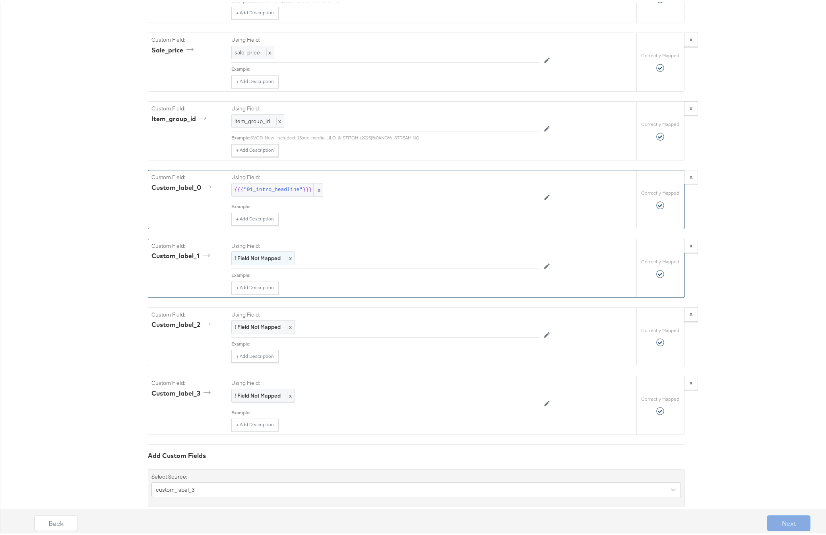
click at [262, 260] on strong "! Field Not Mapped" at bounding box center [257, 256] width 46 height 7
click at [262, 264] on div "Select..." at bounding box center [367, 257] width 271 height 14
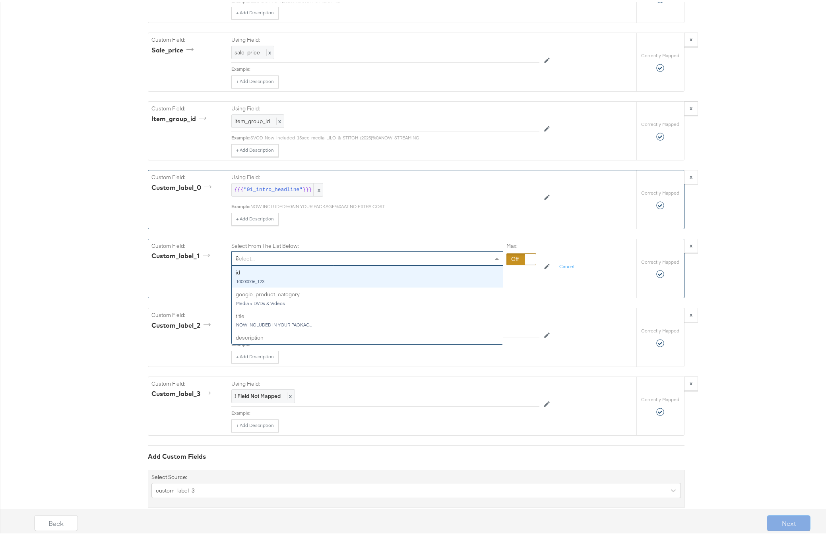
type input "02"
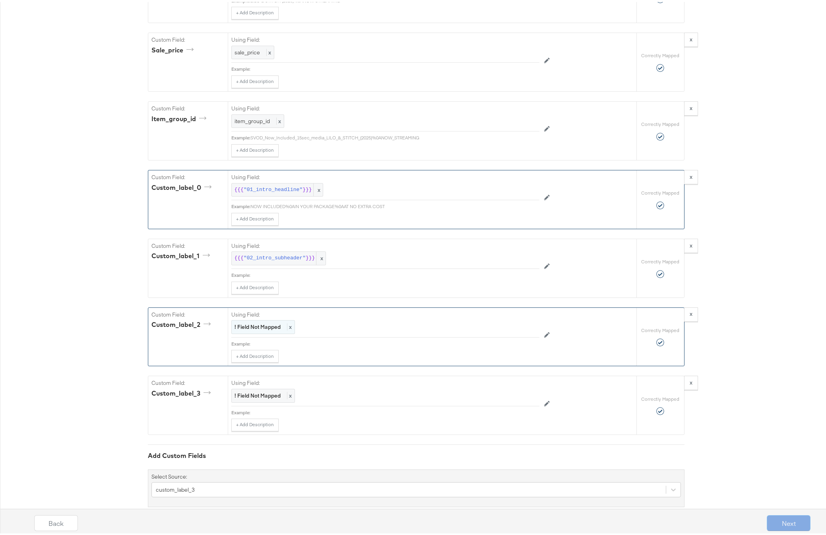
click at [259, 329] on strong "! Field Not Mapped" at bounding box center [257, 325] width 46 height 7
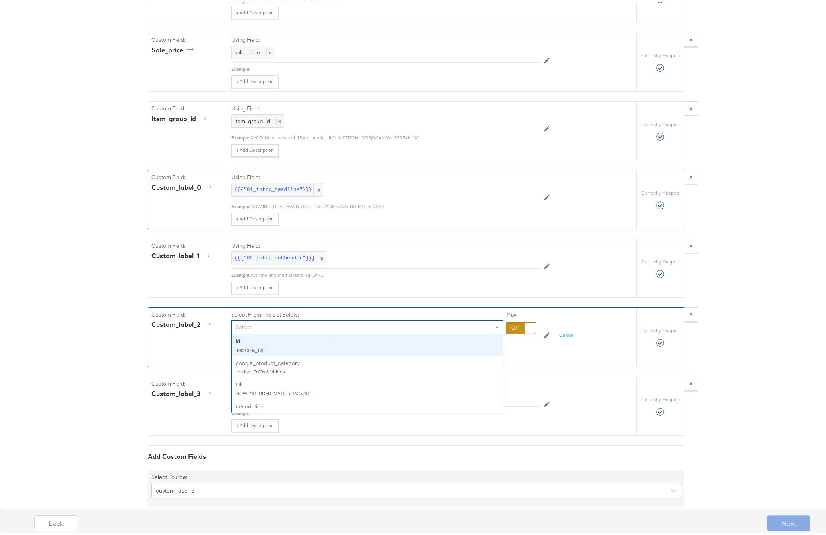
click at [264, 332] on div "Select..." at bounding box center [367, 326] width 271 height 14
type input "03"
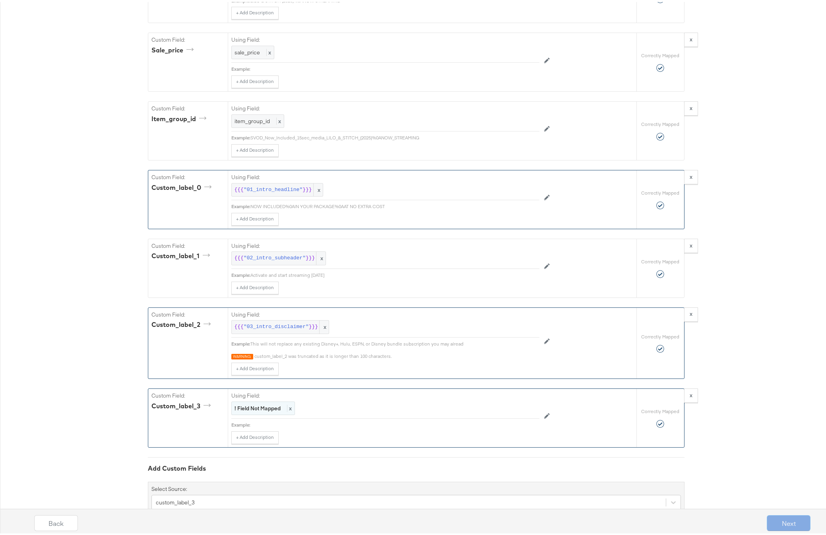
click at [254, 410] on strong "! Field Not Mapped" at bounding box center [257, 406] width 46 height 7
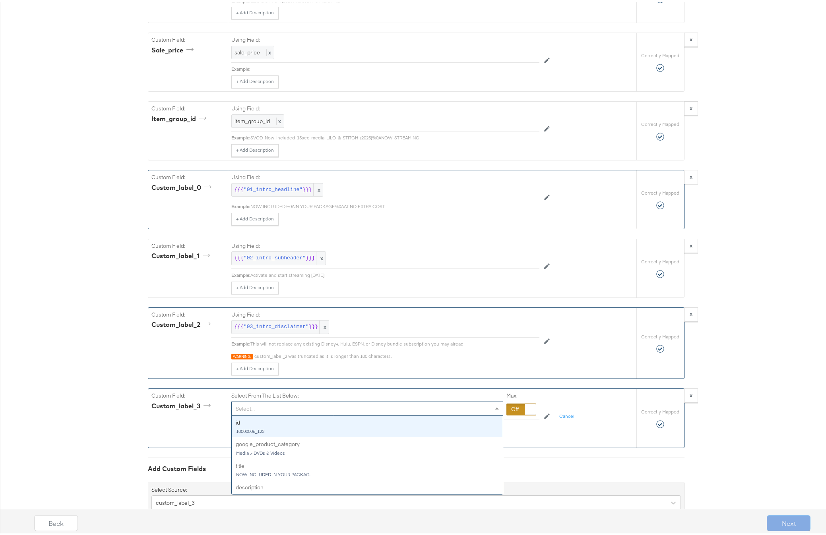
click at [254, 414] on div "Select..." at bounding box center [367, 407] width 271 height 14
type input "03"
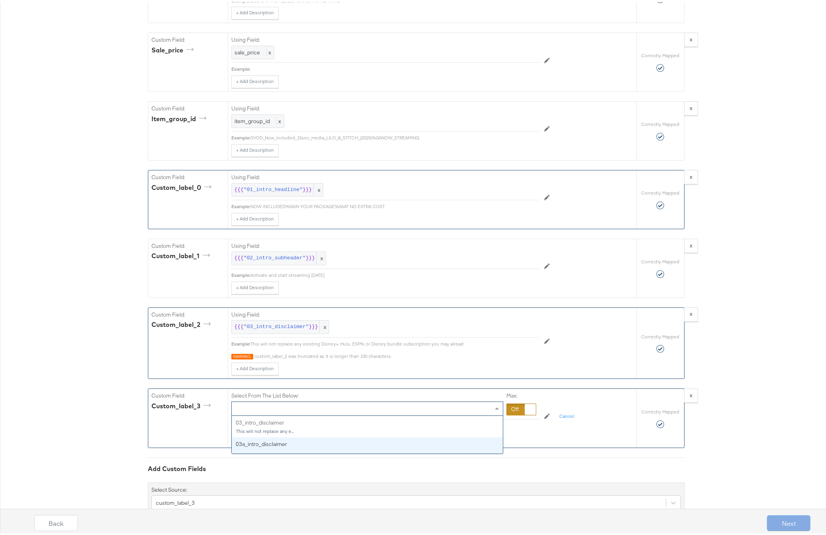
drag, startPoint x: 263, startPoint y: 461, endPoint x: 266, endPoint y: 457, distance: 4.9
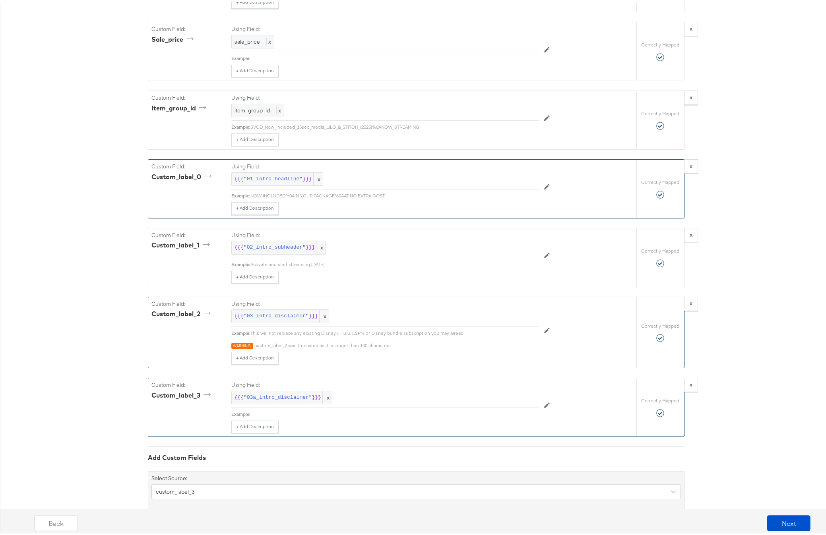
scroll to position [1001, 0]
click at [780, 523] on button "Next" at bounding box center [789, 522] width 44 height 16
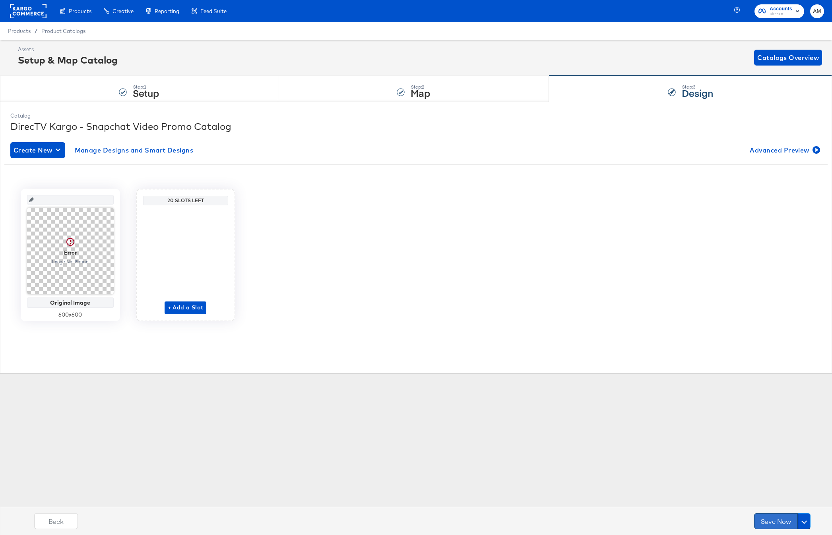
click at [769, 520] on button "Save Now" at bounding box center [776, 522] width 44 height 16
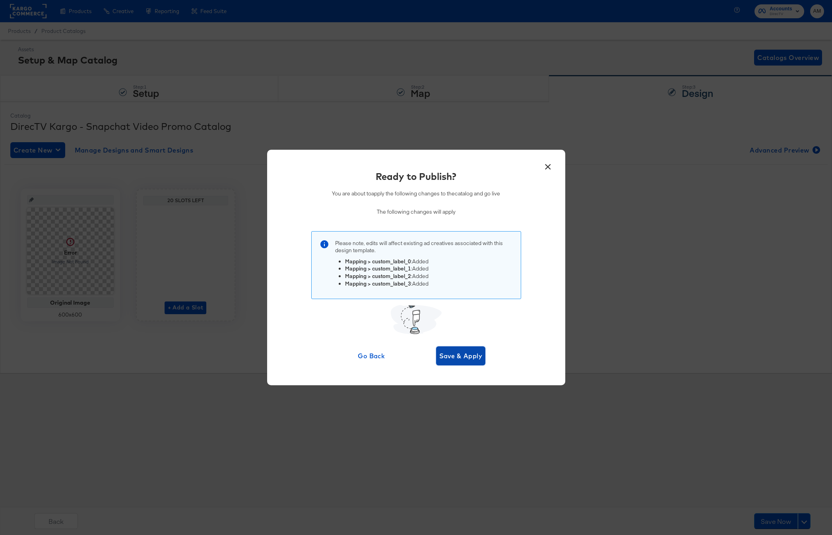
click at [458, 359] on span "Save & Apply" at bounding box center [460, 356] width 43 height 11
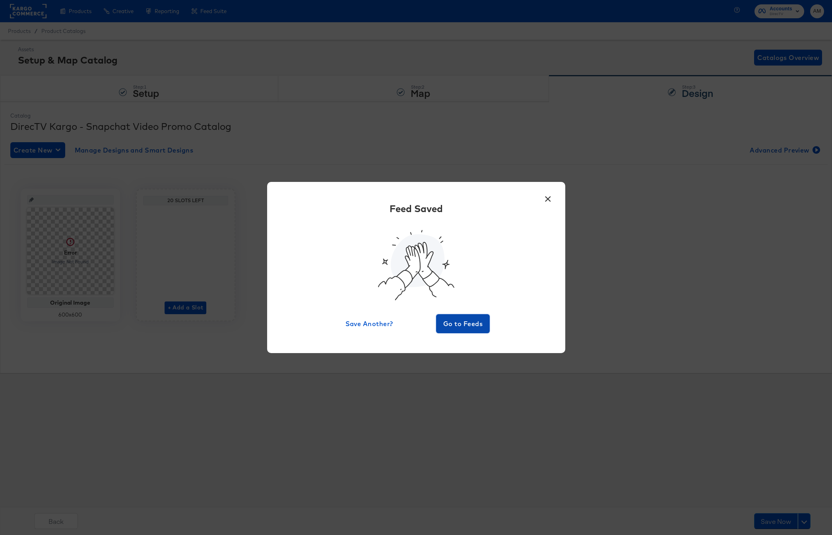
click at [465, 326] on span "Go to Feeds" at bounding box center [463, 323] width 48 height 11
